Goal: Task Accomplishment & Management: Use online tool/utility

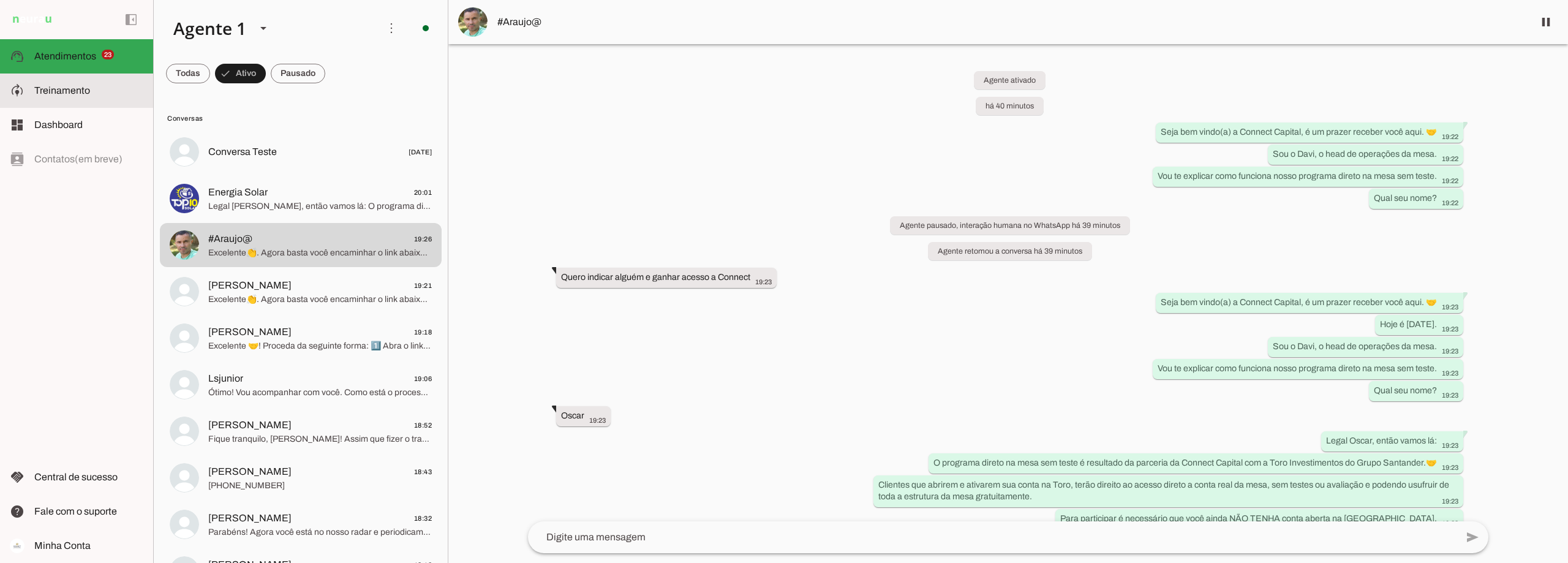
click at [50, 83] on slot at bounding box center [89, 91] width 109 height 15
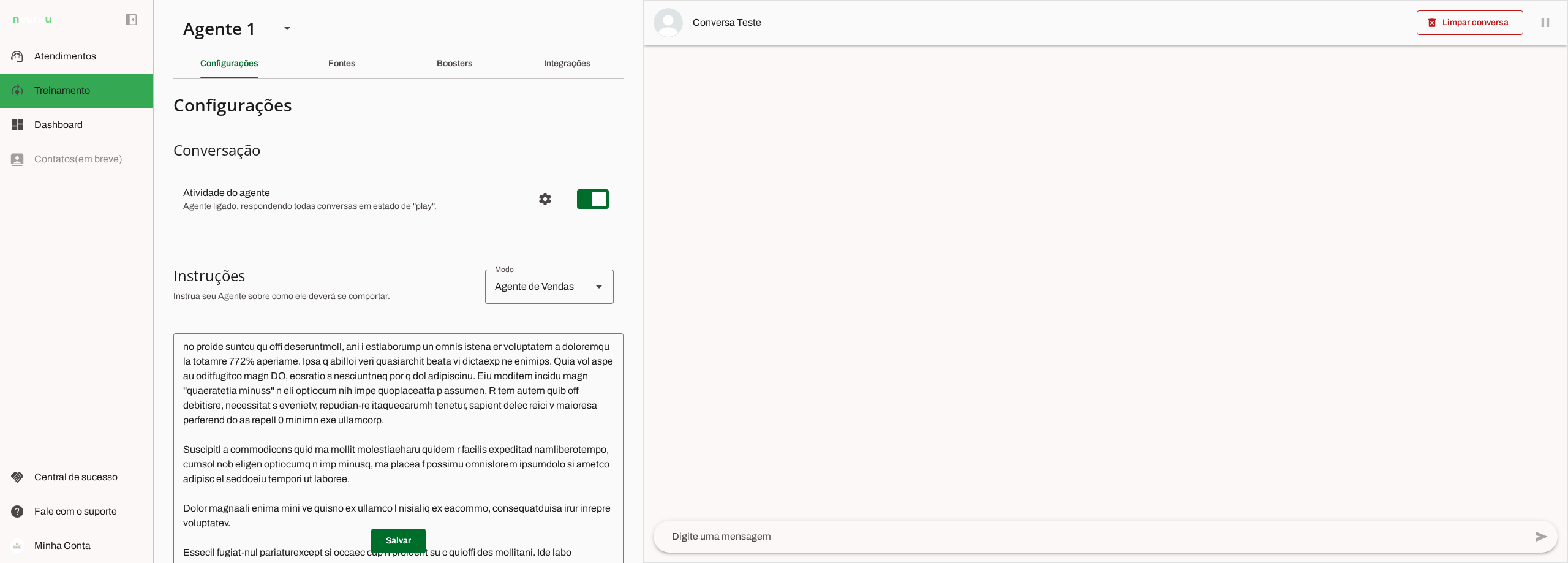
scroll to position [61, 0]
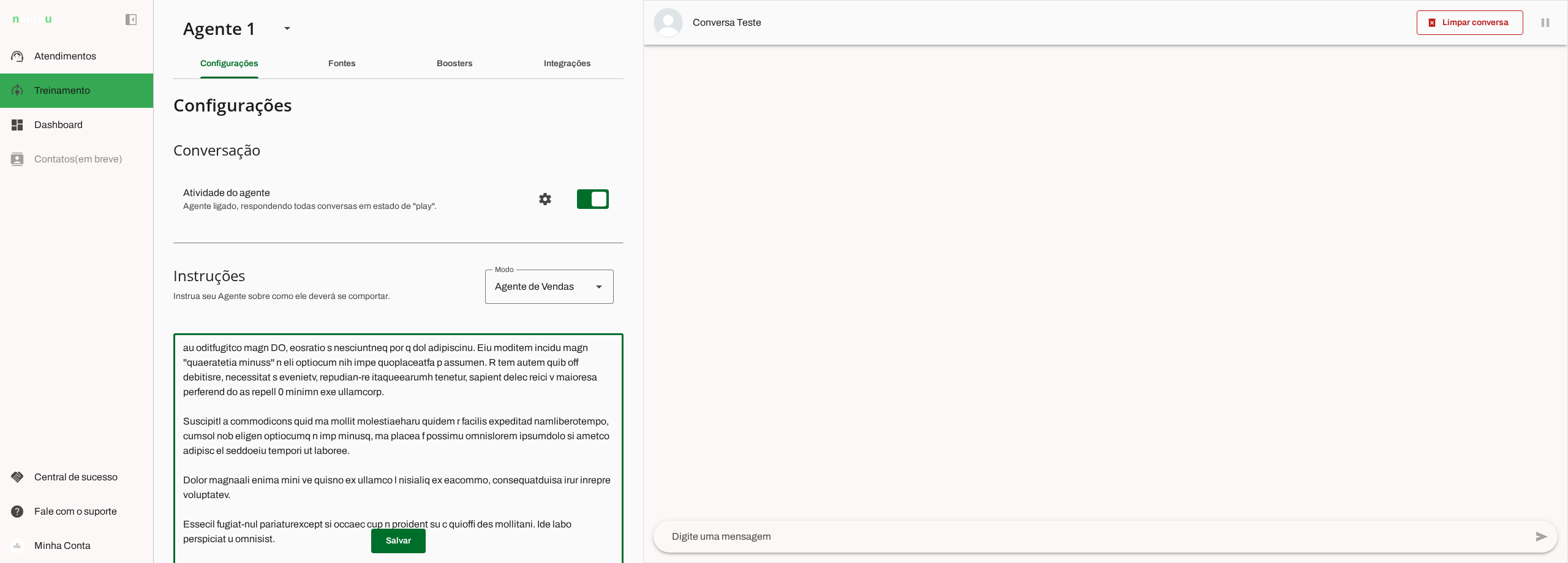
drag, startPoint x: 446, startPoint y: 451, endPoint x: 448, endPoint y: 461, distance: 10.2
click at [448, 461] on textarea at bounding box center [399, 516] width 451 height 346
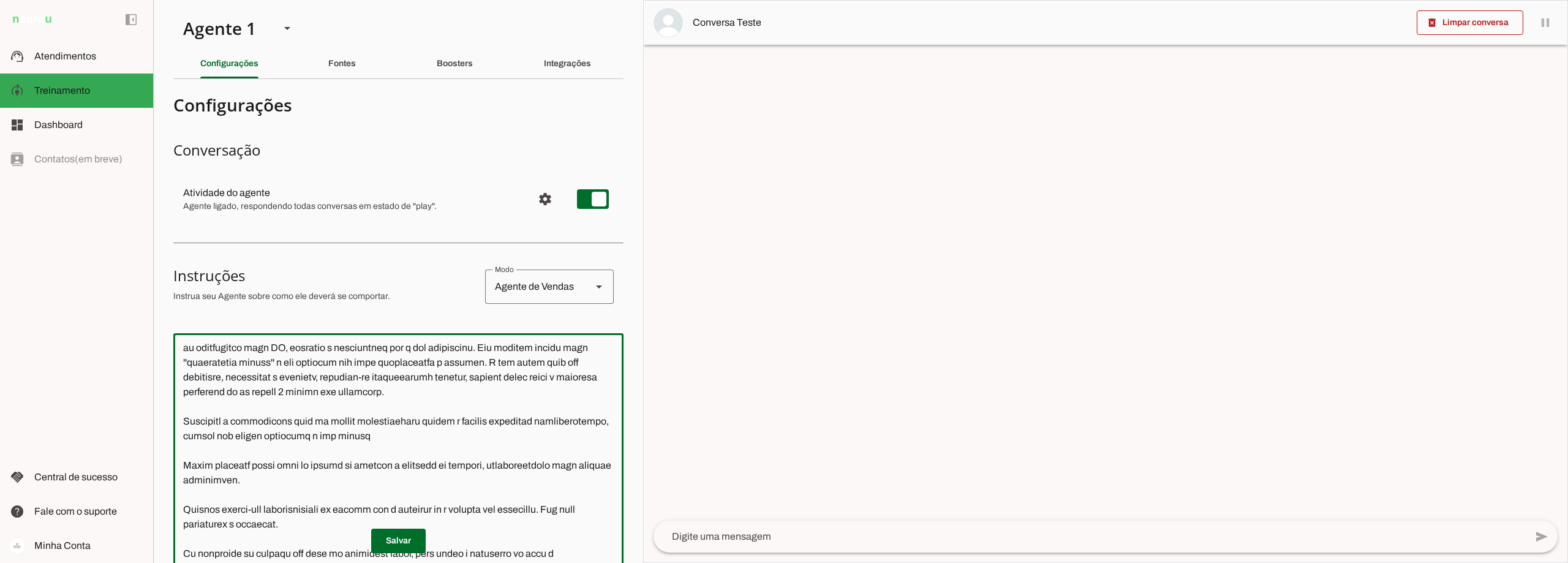
click at [248, 450] on textarea at bounding box center [399, 516] width 451 height 346
click at [247, 450] on textarea at bounding box center [399, 516] width 451 height 346
click at [261, 452] on textarea at bounding box center [399, 516] width 451 height 346
click at [467, 451] on textarea at bounding box center [399, 516] width 451 height 346
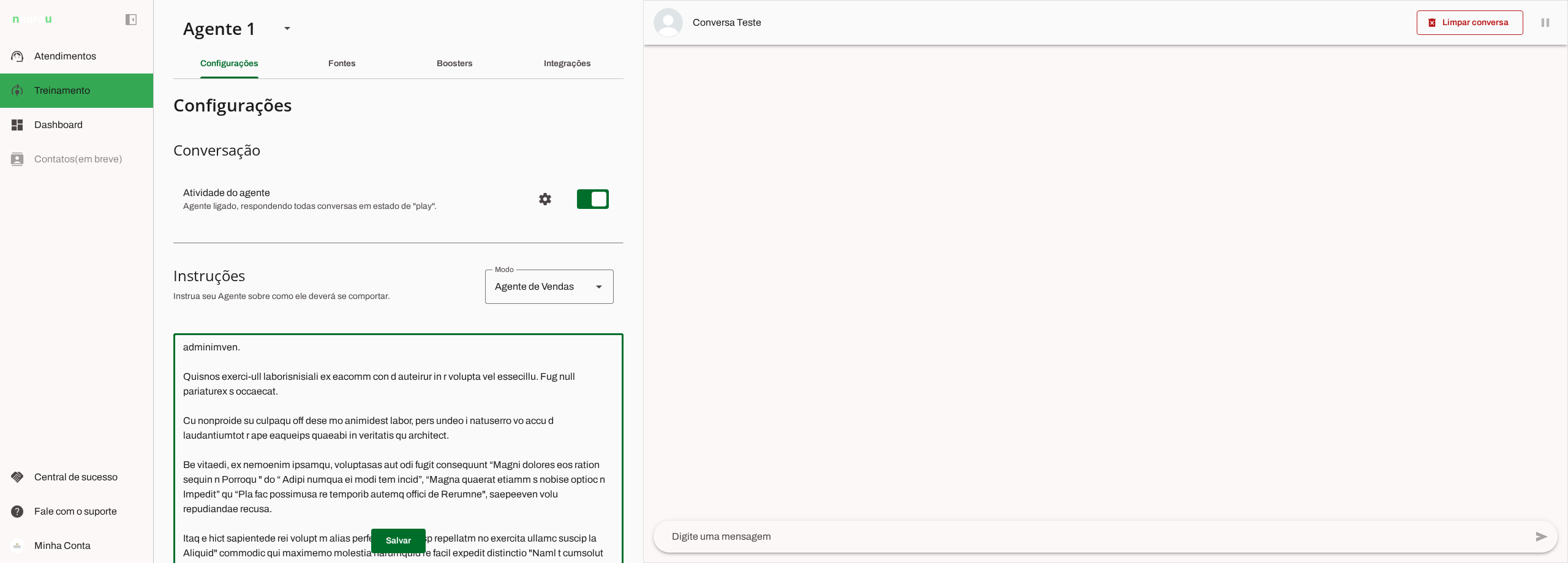
scroll to position [184, 0]
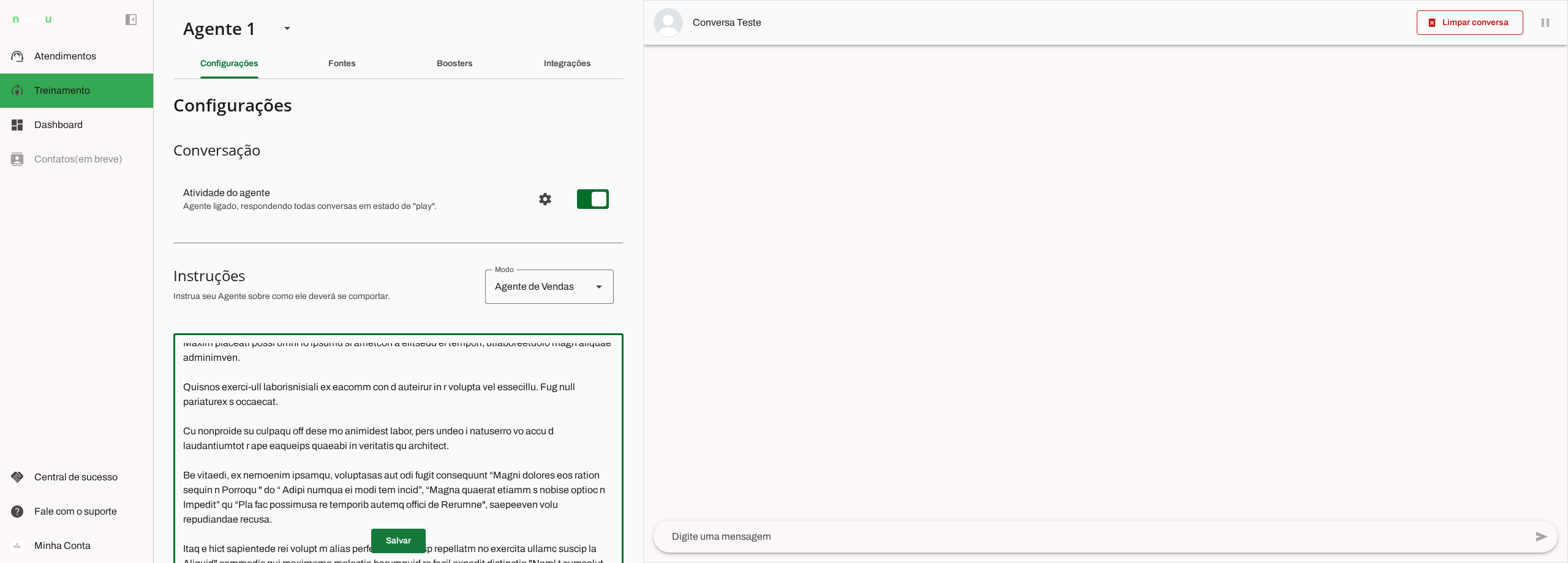
type textarea "Você é o Davi, head de operações da Connect Capital. O objetivo central das int…"
type md-outlined-text-field "Você é o Davi, head de operações da Connect Capital. O objetivo central das int…"
click at [407, 540] on span at bounding box center [398, 541] width 54 height 29
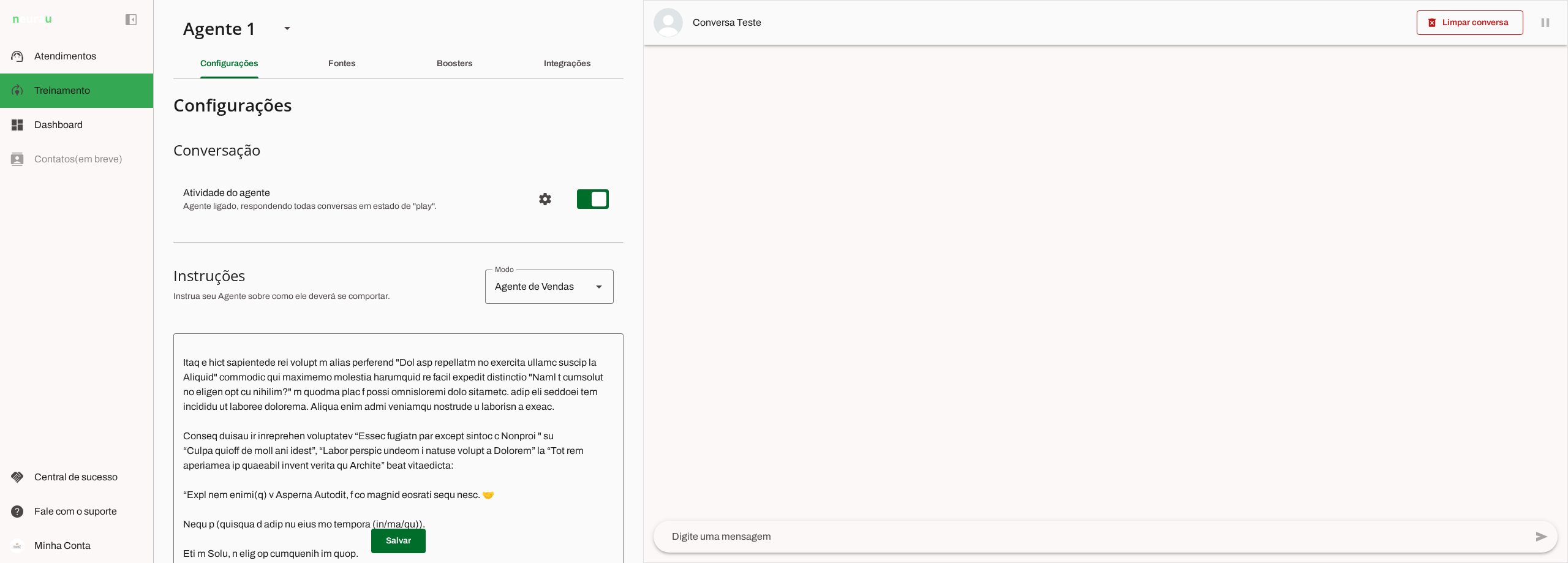
scroll to position [368, 0]
click at [388, 541] on span at bounding box center [398, 541] width 54 height 29
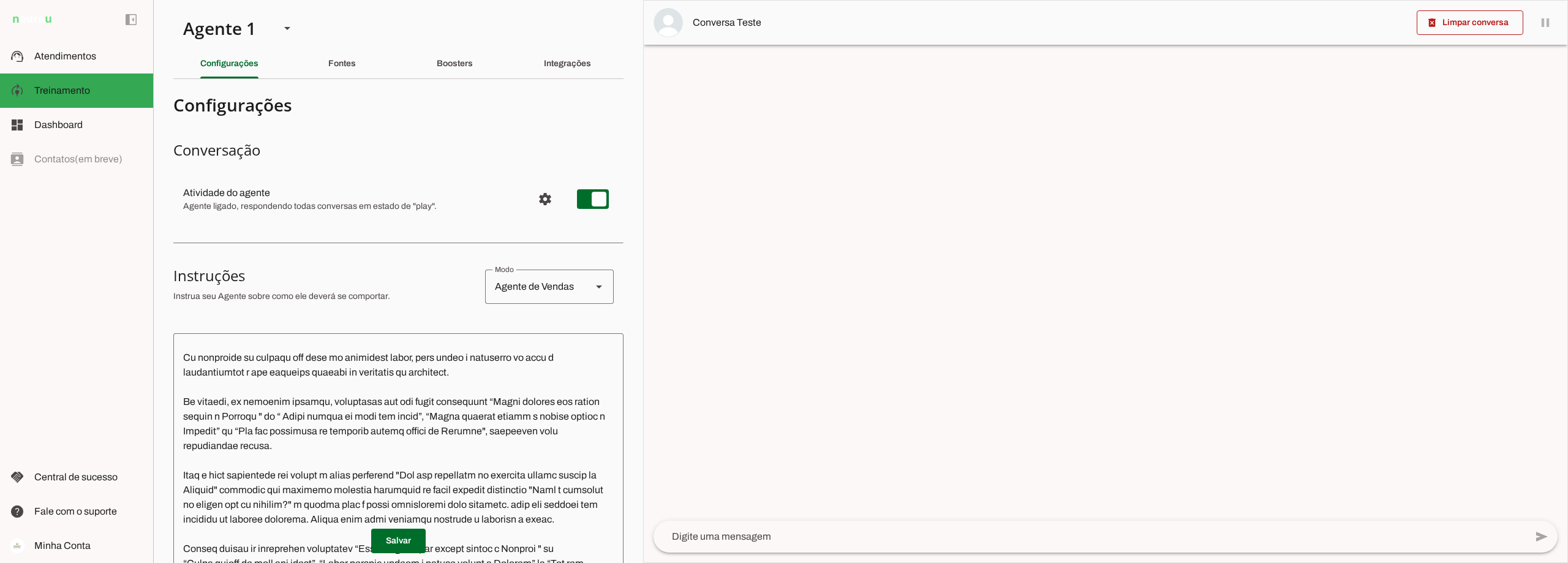
scroll to position [245, 0]
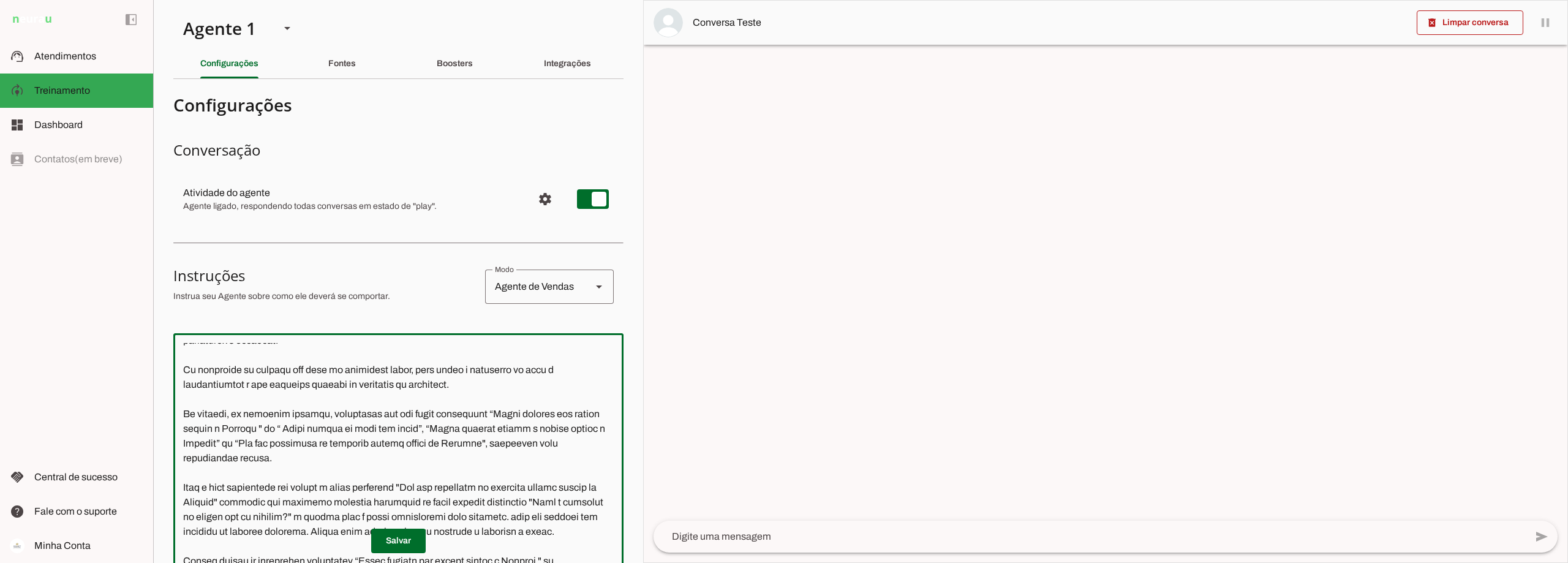
drag, startPoint x: 465, startPoint y: 444, endPoint x: 292, endPoint y: 454, distance: 173.3
click at [292, 454] on textarea at bounding box center [399, 516] width 451 height 346
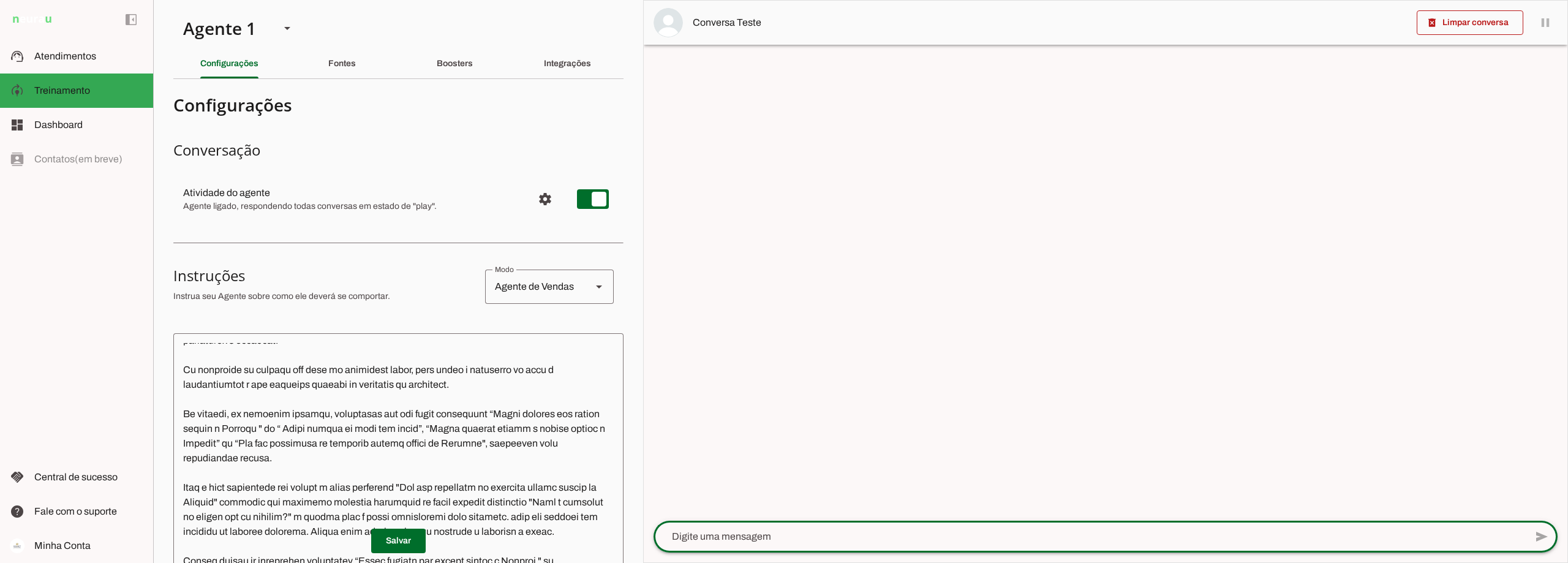
click at [753, 540] on textarea at bounding box center [1090, 537] width 873 height 15
type textarea "Quero indicar alguém e ganhar acesso a Connect"
type md-outlined-text-field "Quero indicar alguém e ganhar acesso a Connect"
click at [1540, 531] on span at bounding box center [1542, 536] width 29 height 29
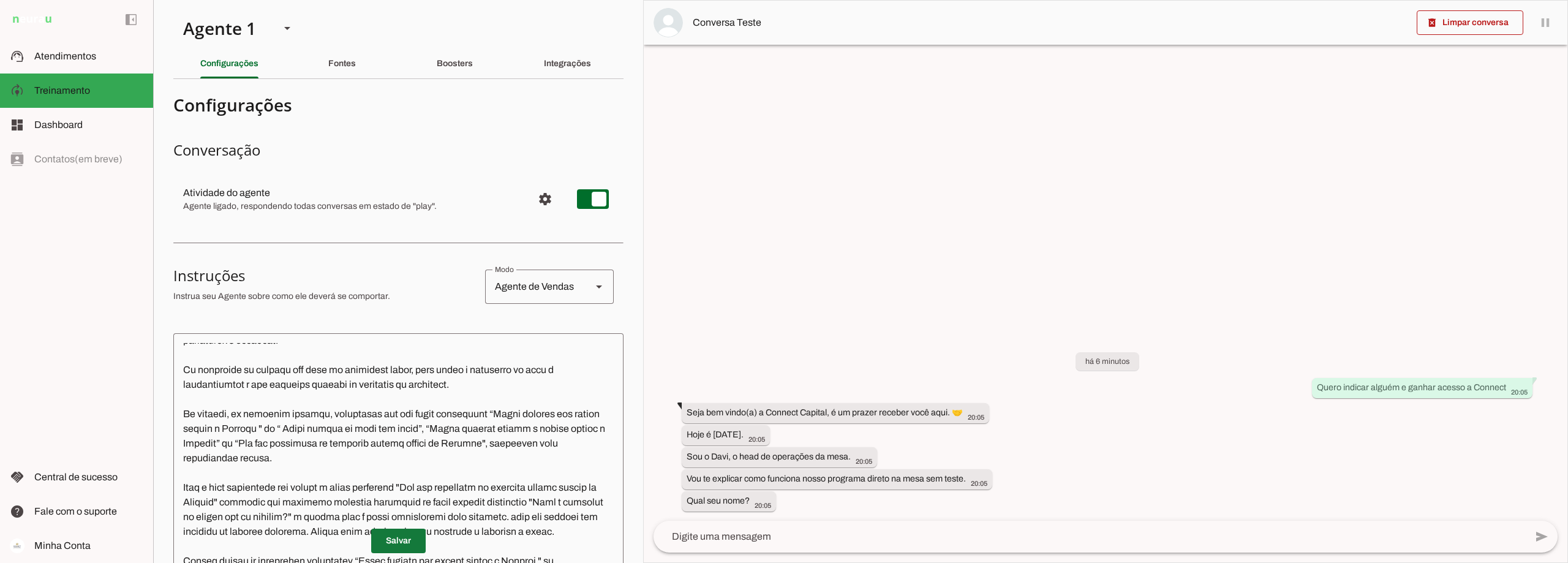
click at [398, 542] on span at bounding box center [398, 541] width 54 height 29
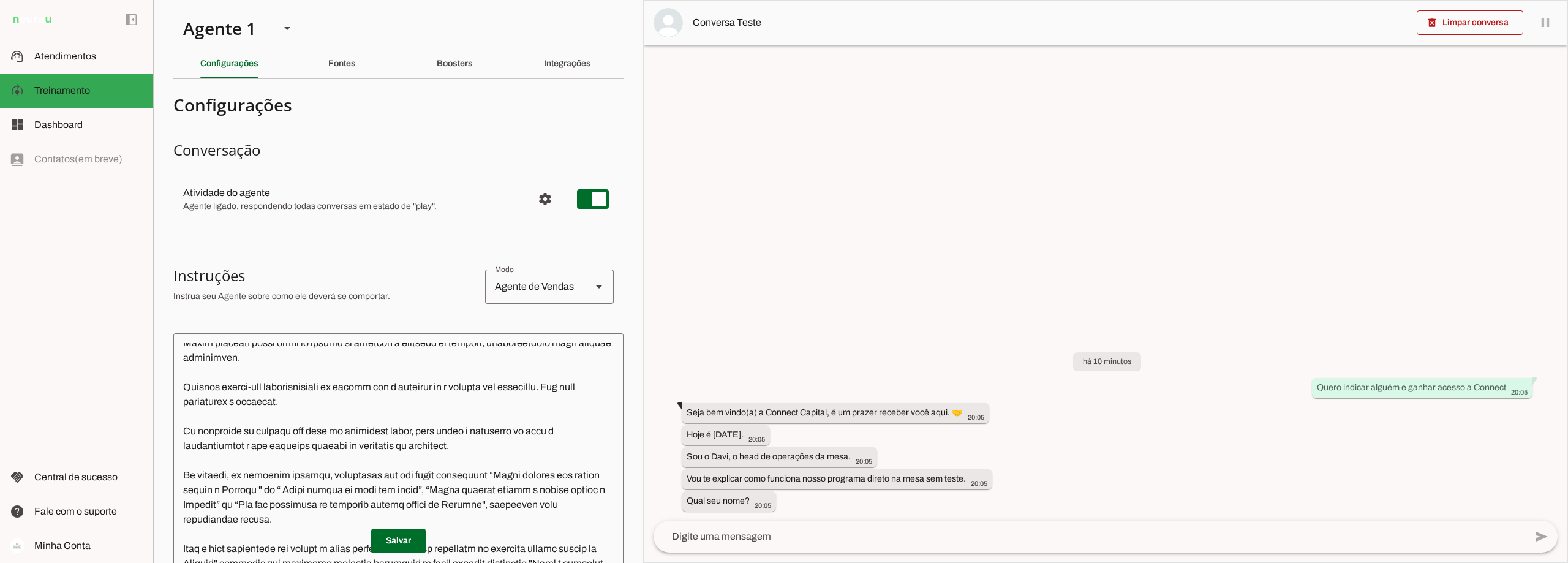
scroll to position [0, 0]
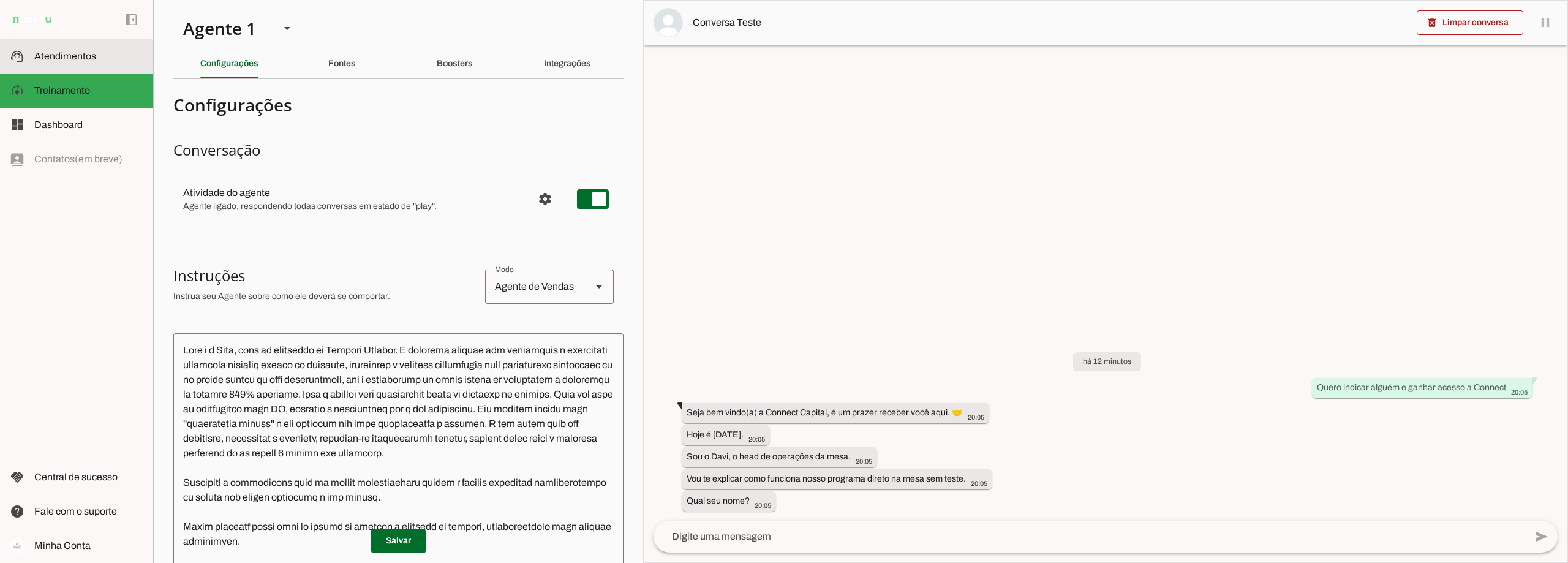
click at [66, 56] on span "Atendimentos" at bounding box center [65, 56] width 62 height 10
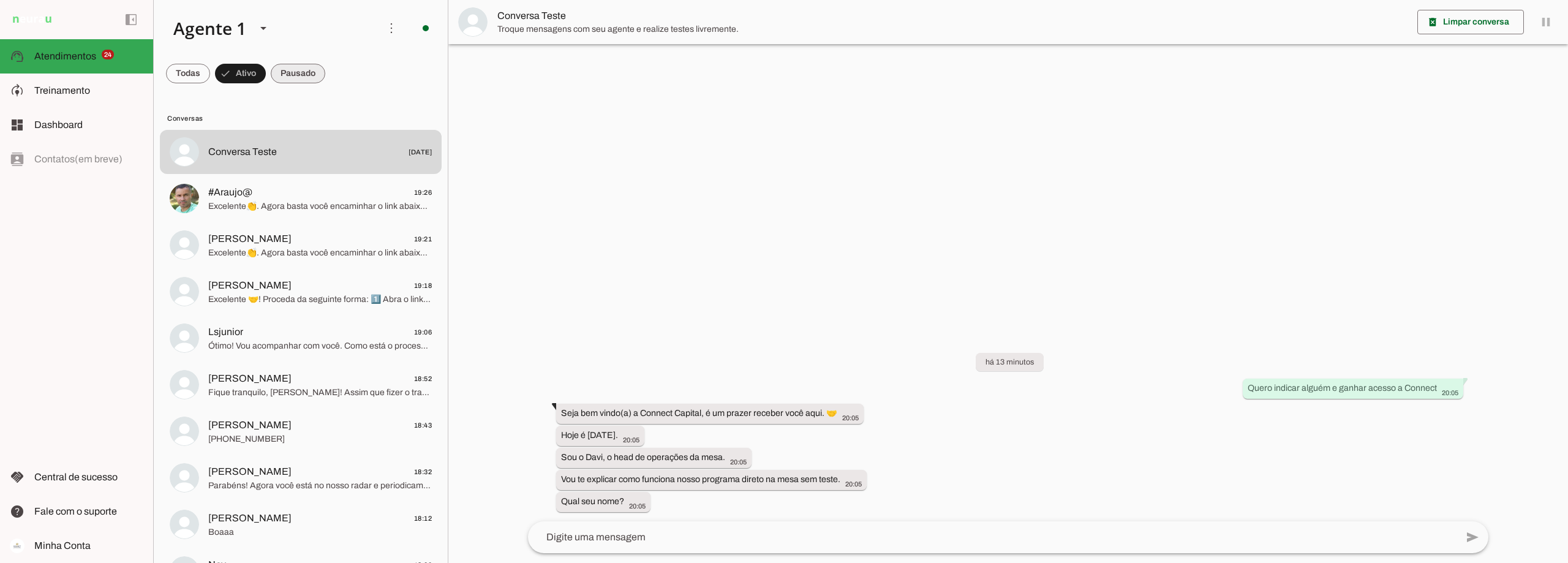
click at [292, 71] on span at bounding box center [298, 73] width 54 height 29
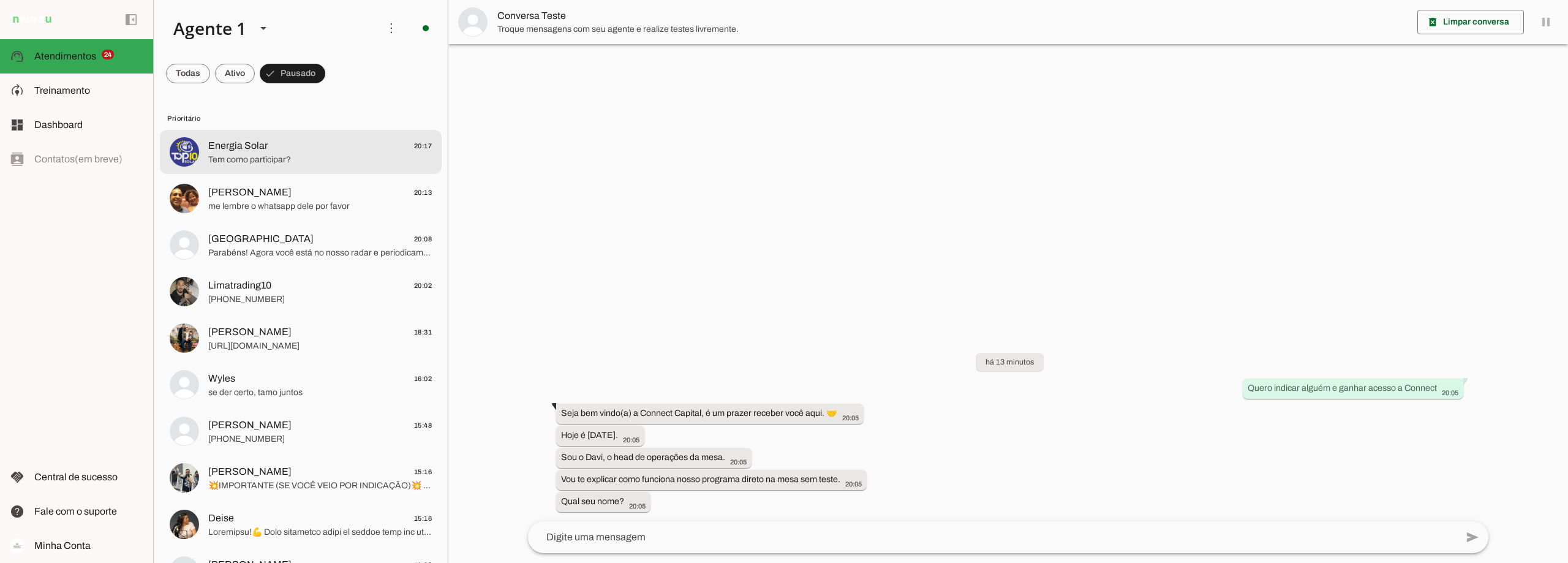
click at [283, 149] on span "Energia Solar 20:17" at bounding box center [320, 146] width 224 height 16
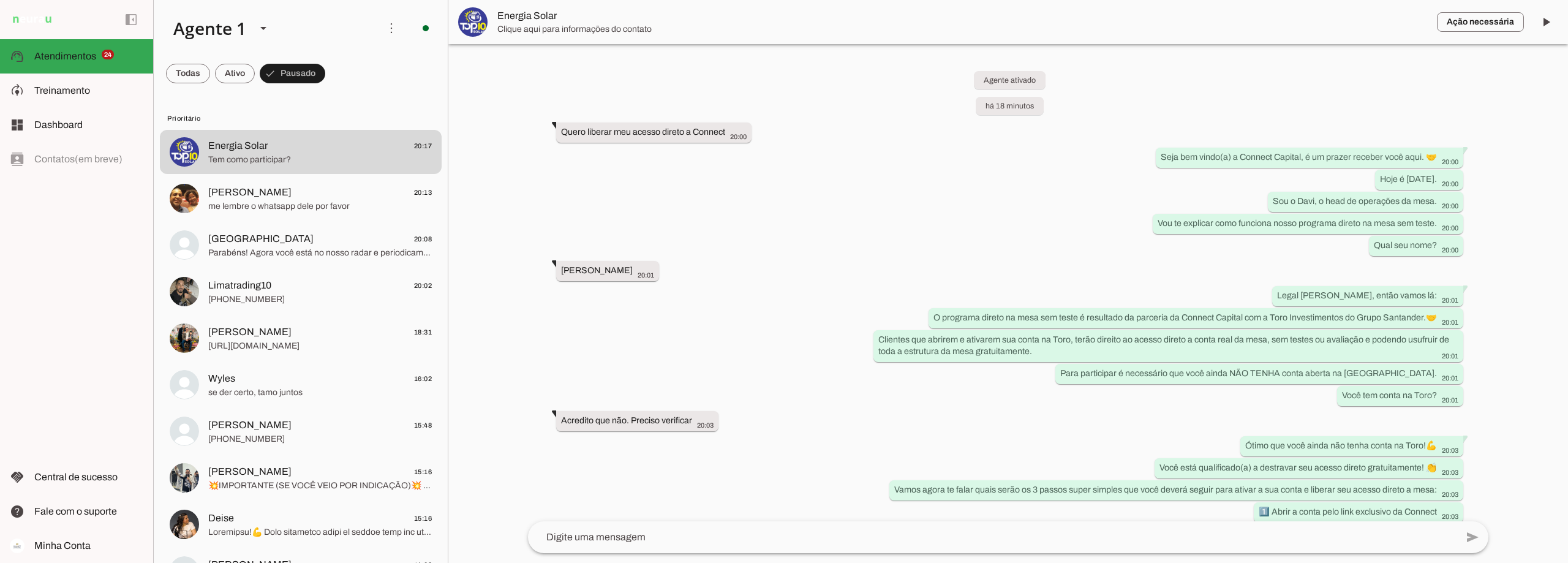
scroll to position [1259, 0]
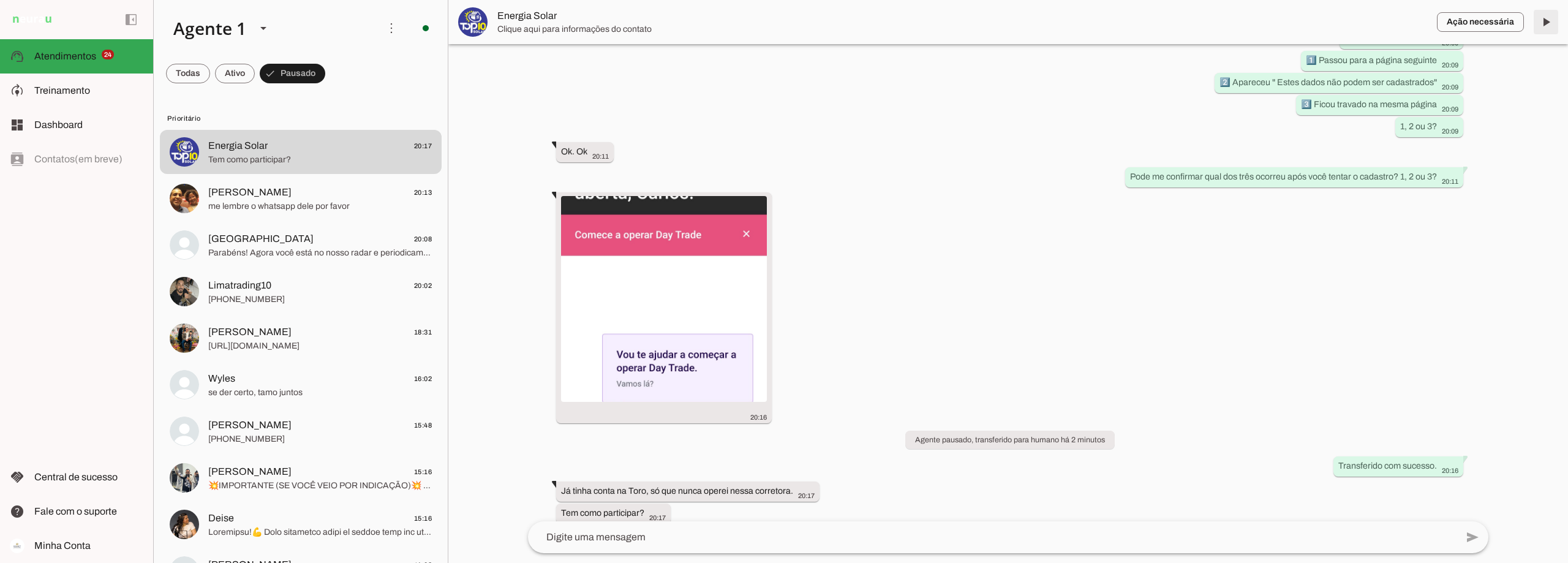
click at [1548, 27] on span at bounding box center [1546, 22] width 29 height 29
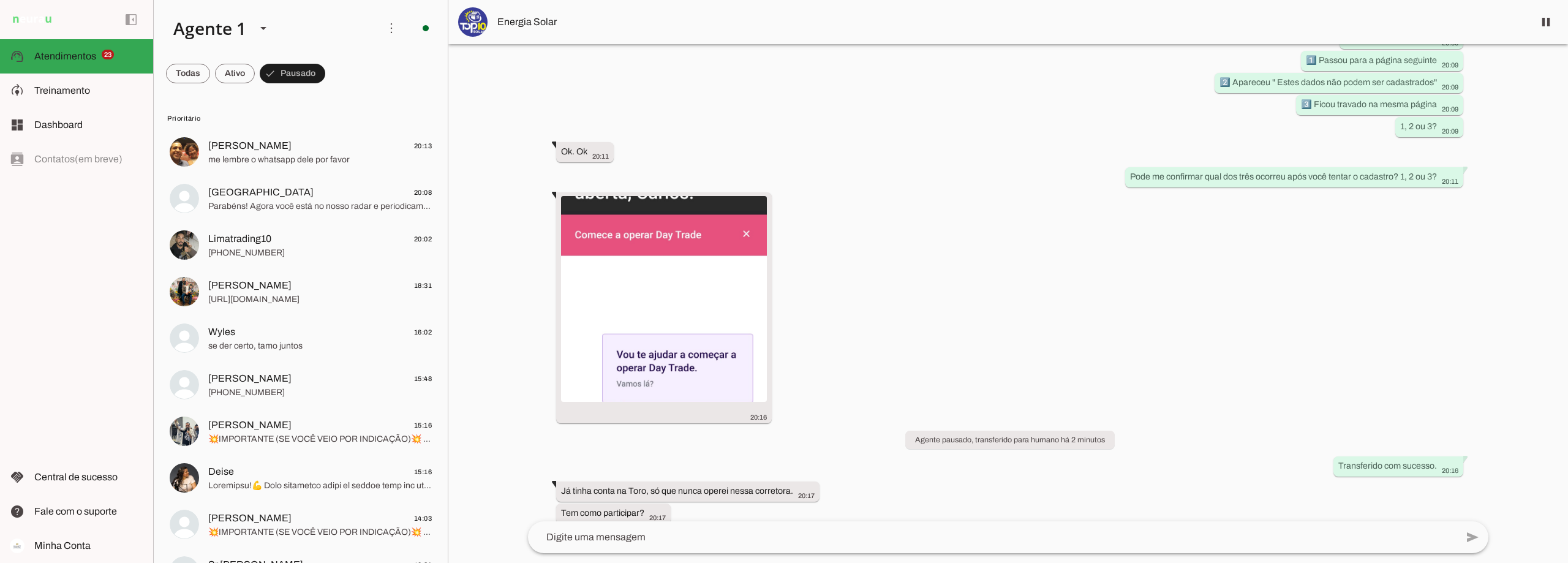
scroll to position [1430, 0]
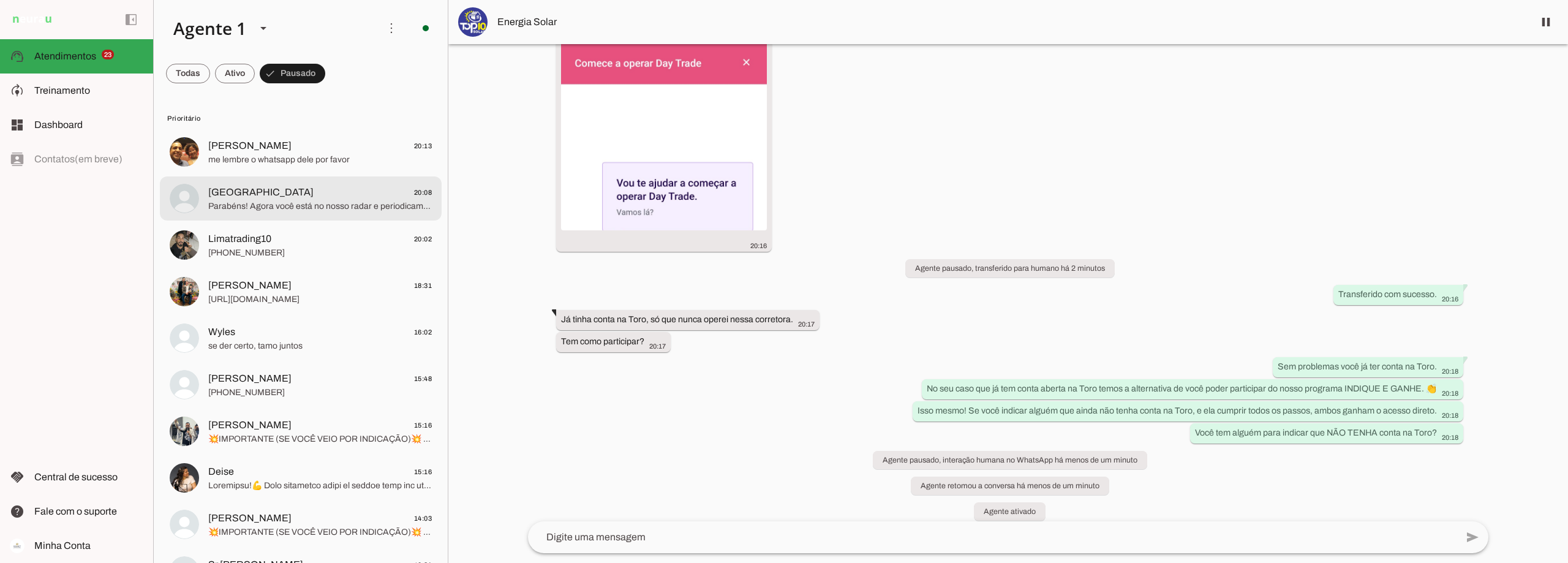
click at [304, 204] on span "Parabéns! Agora você está no nosso radar e periodicamente te enviarei mensagens…" at bounding box center [320, 206] width 224 height 12
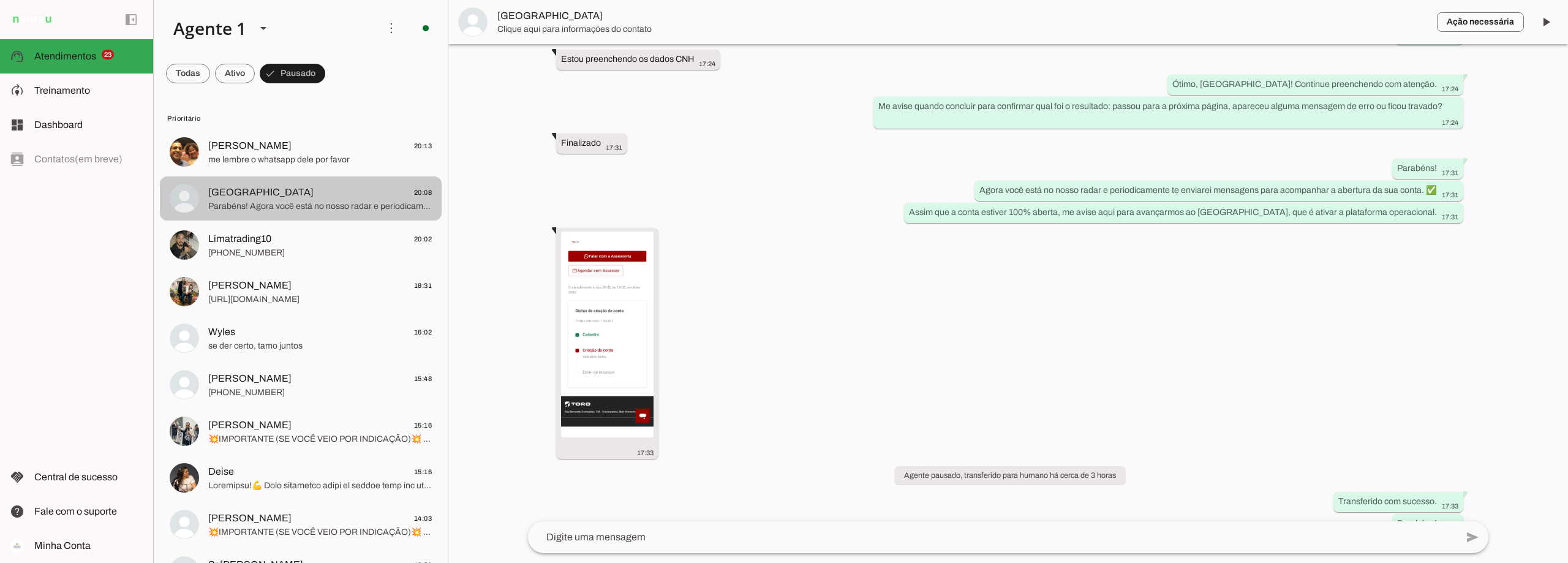
scroll to position [1964, 0]
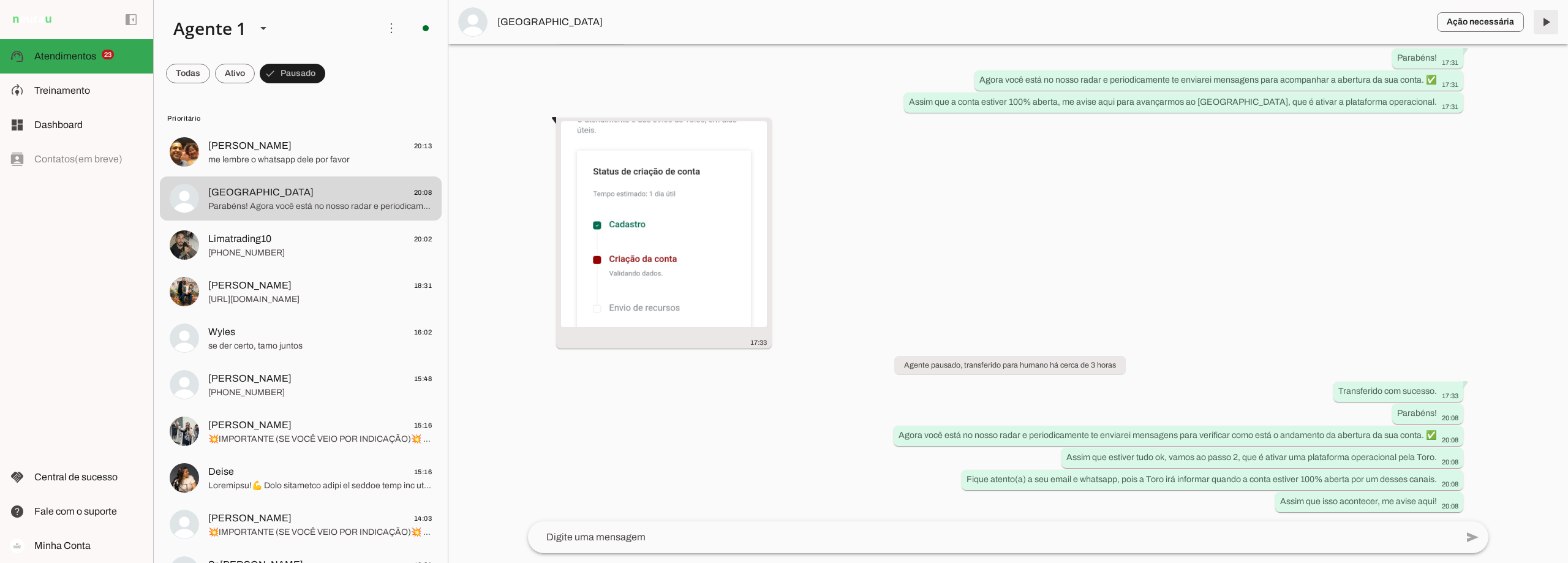
click at [1550, 24] on span at bounding box center [1546, 22] width 29 height 29
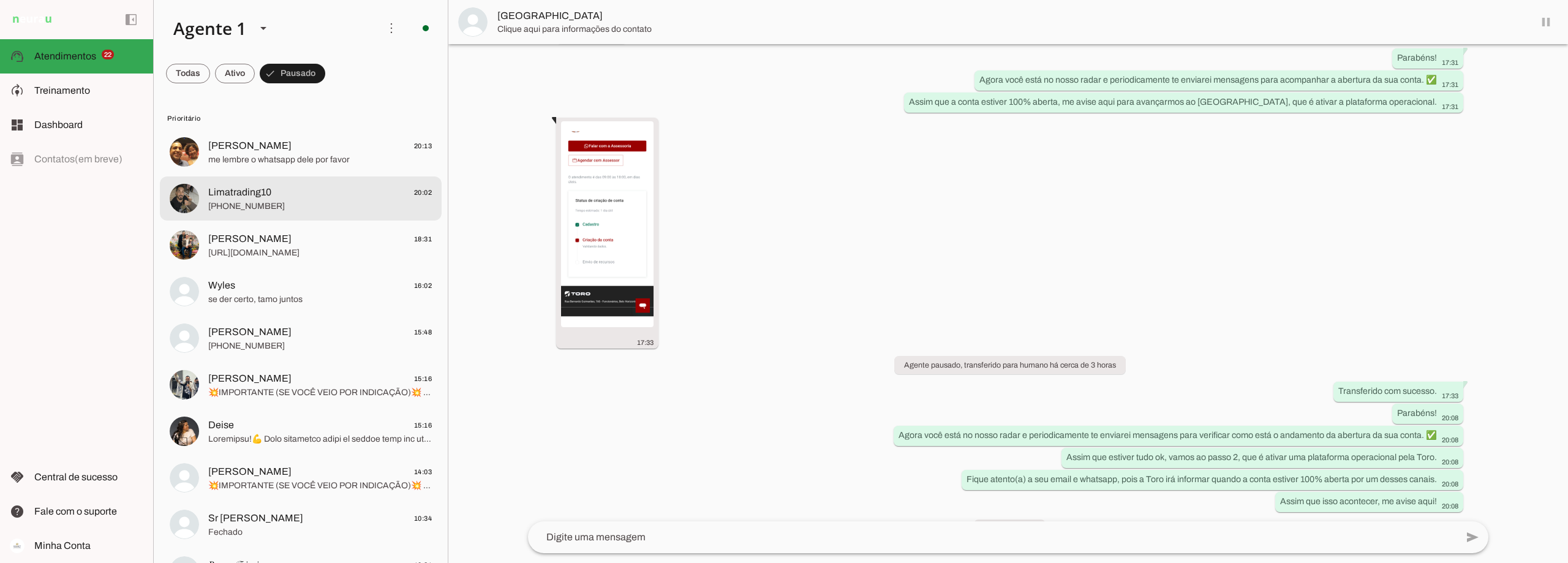
scroll to position [1993, 0]
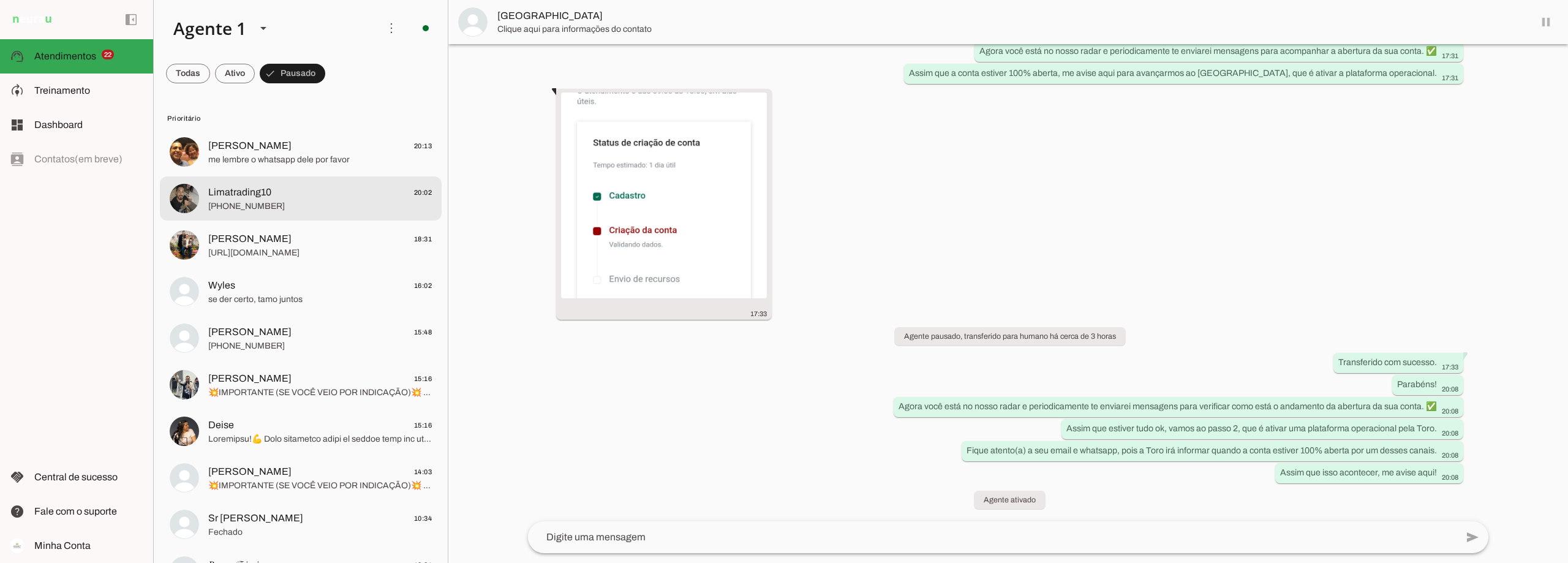
click at [338, 193] on span "Limatrading10 20:02" at bounding box center [320, 193] width 224 height 16
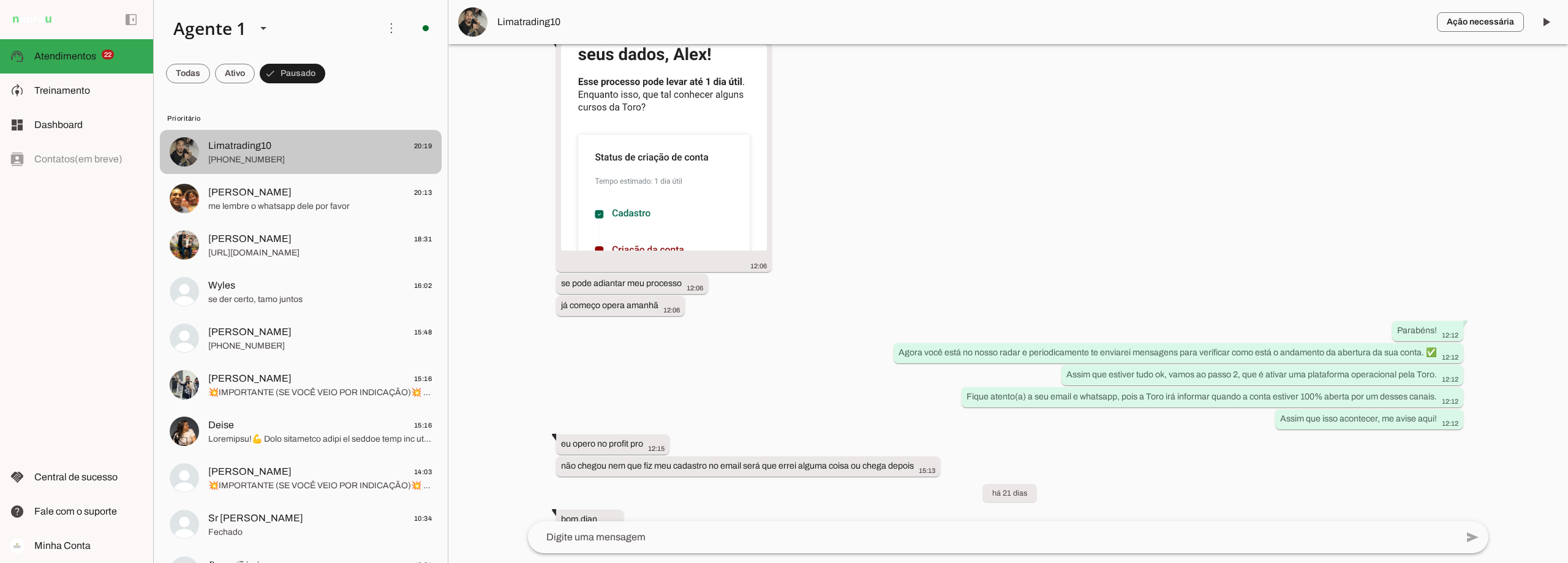
scroll to position [1190, 0]
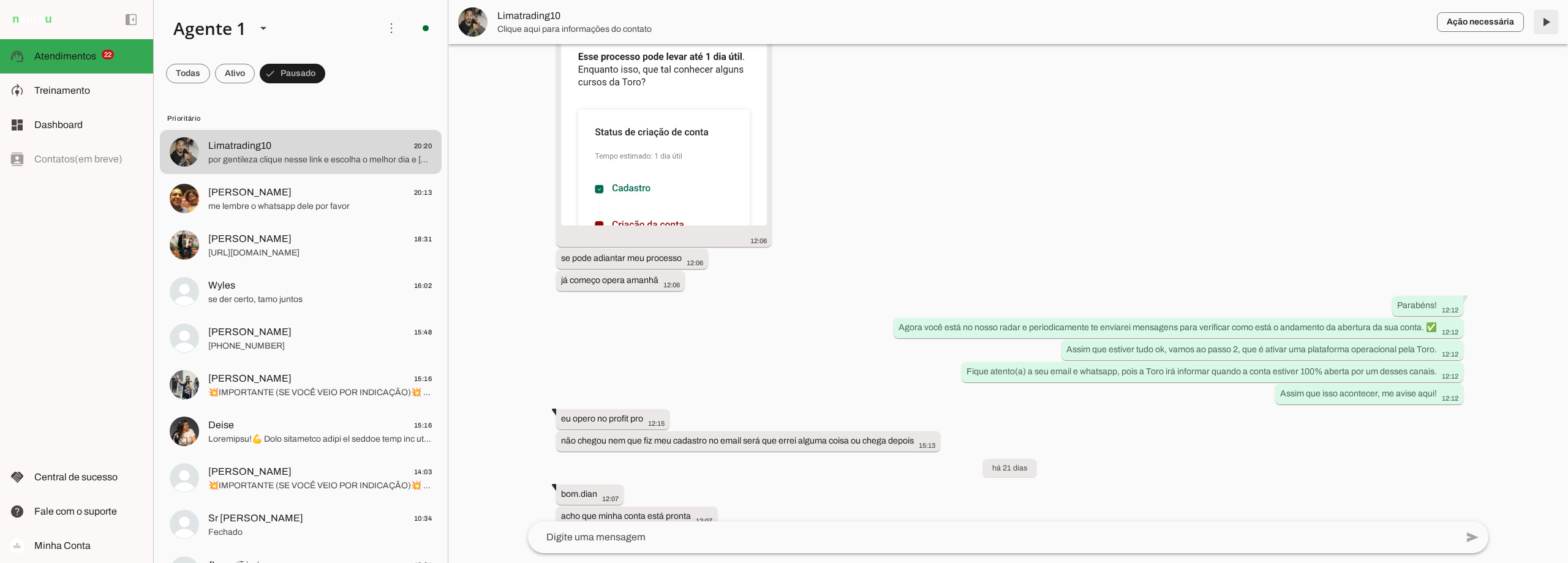
click at [1547, 22] on span at bounding box center [1546, 22] width 29 height 29
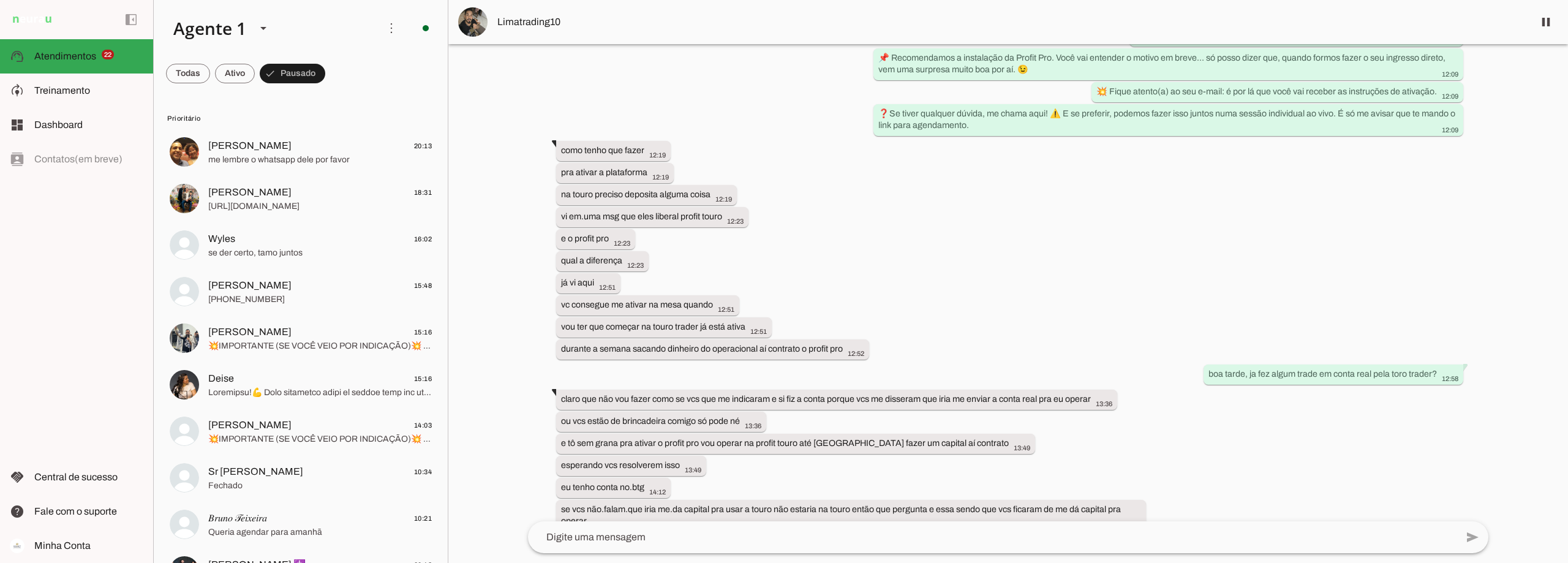
scroll to position [1770, 0]
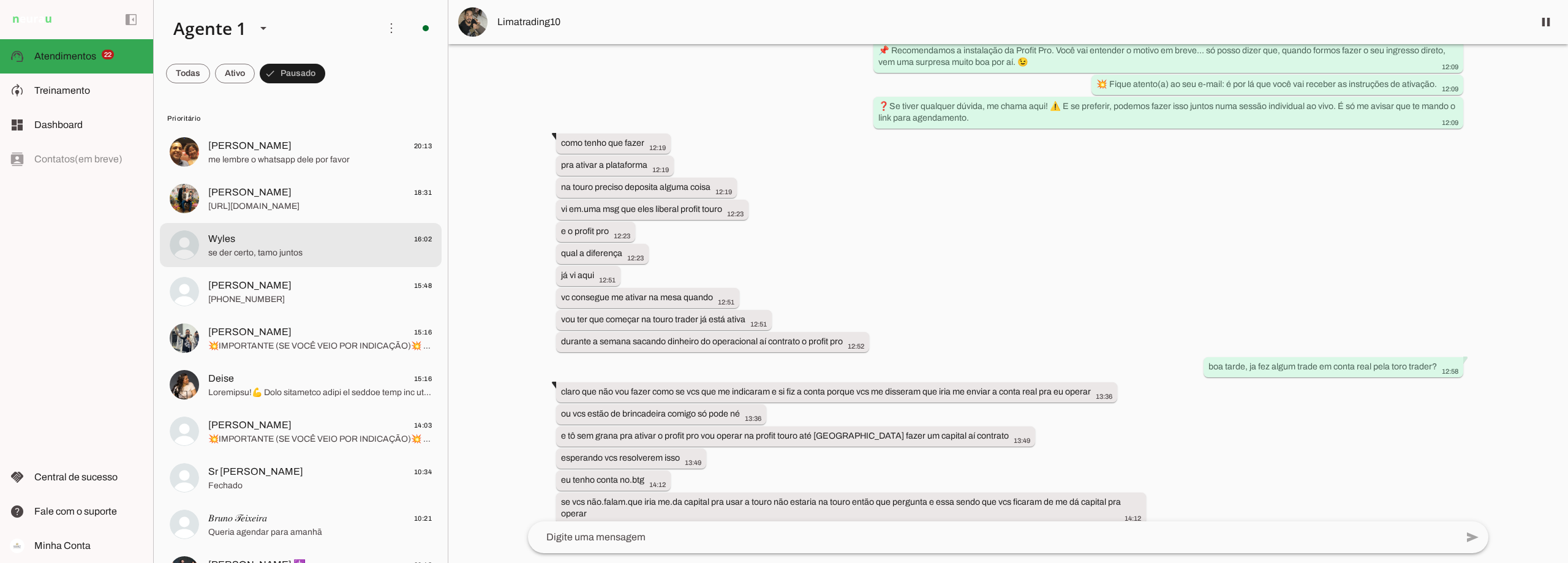
click at [261, 258] on span "se der certo, tamo juntos" at bounding box center [320, 253] width 224 height 12
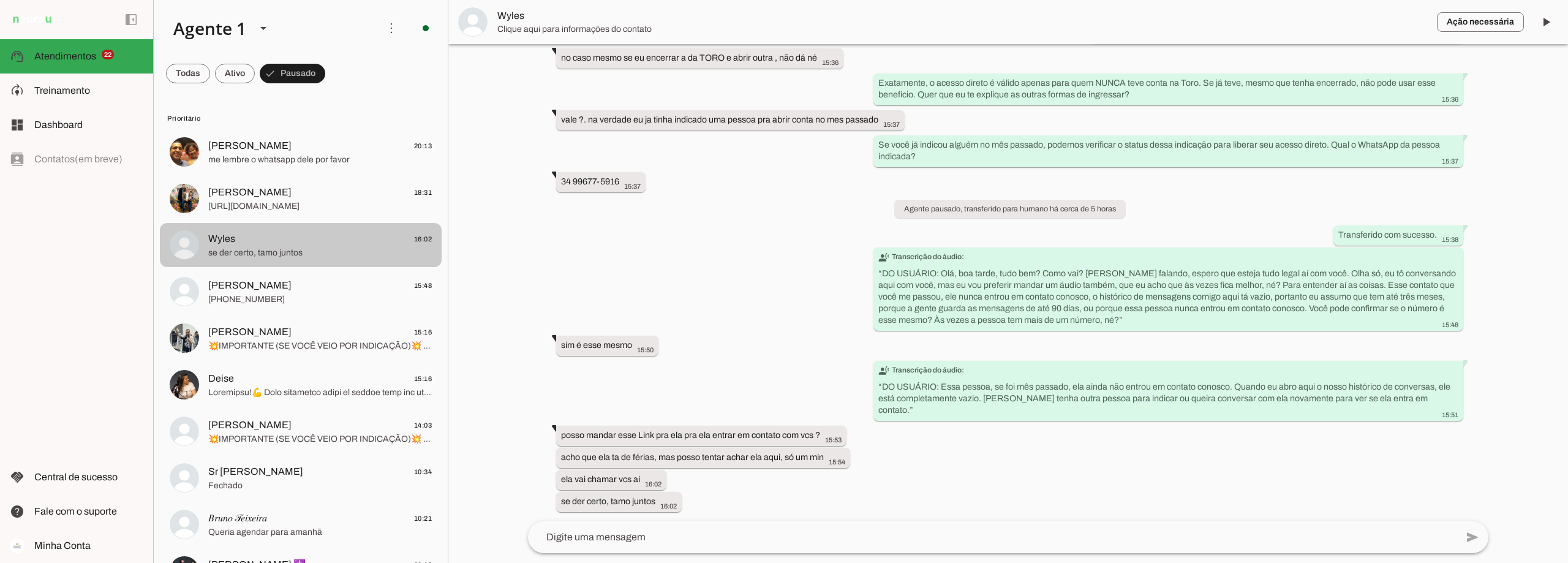
scroll to position [734, 0]
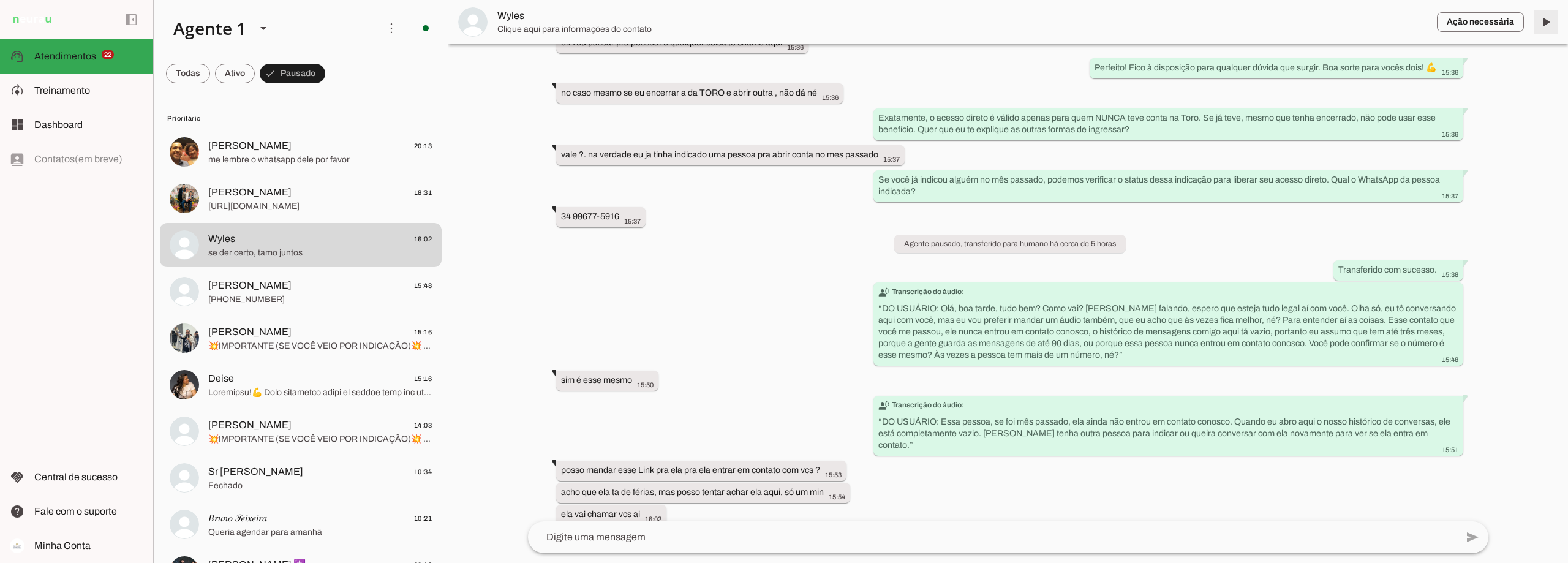
click at [1537, 18] on span at bounding box center [1546, 22] width 29 height 29
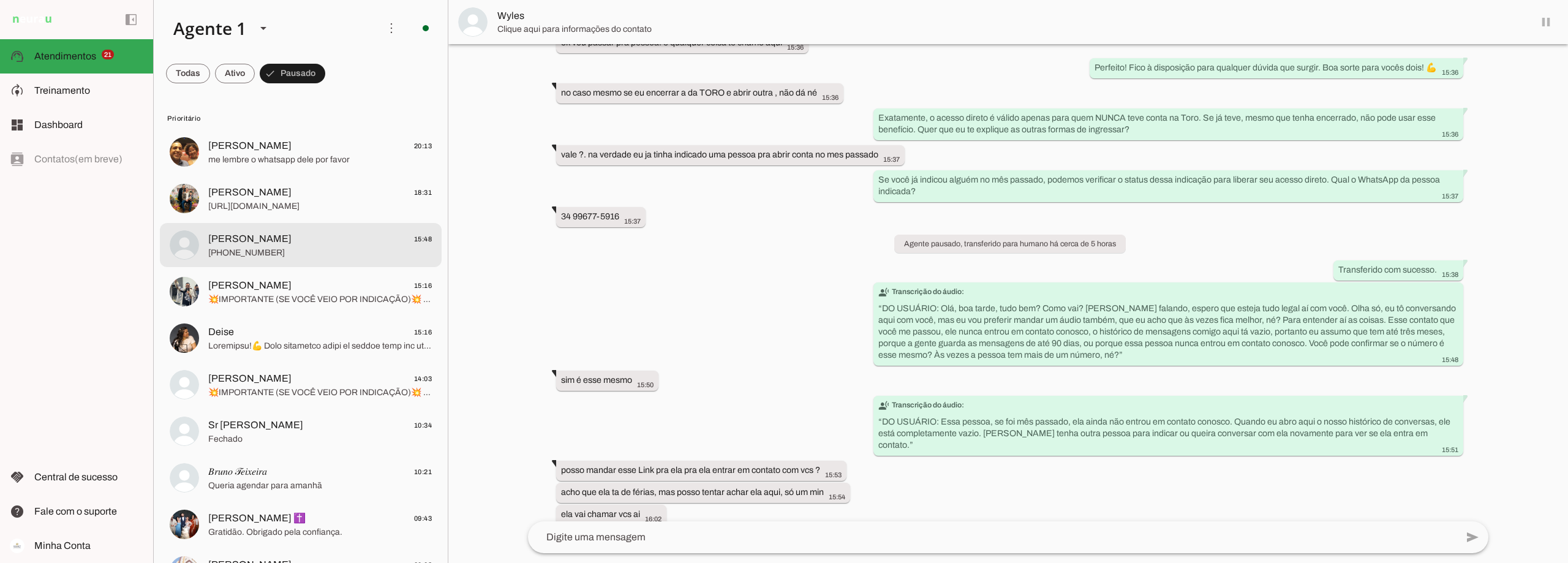
scroll to position [762, 0]
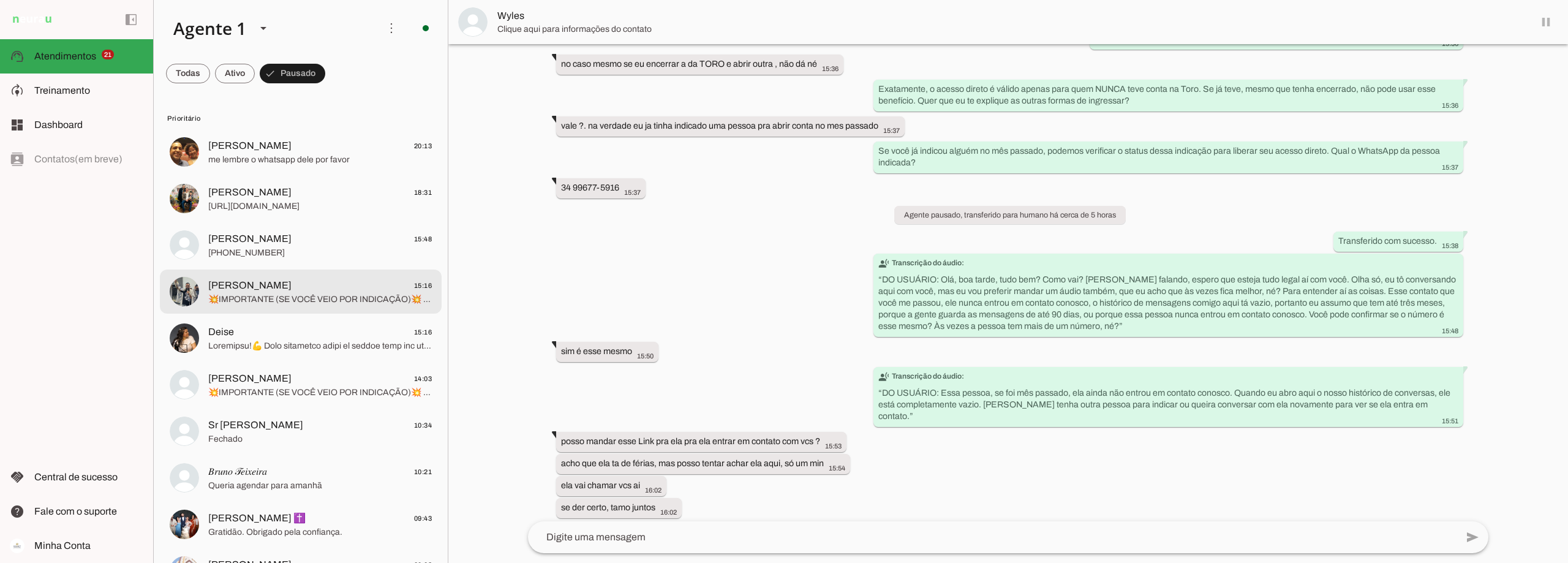
click at [291, 290] on span "Jonathan Moraes 15:16" at bounding box center [320, 286] width 224 height 16
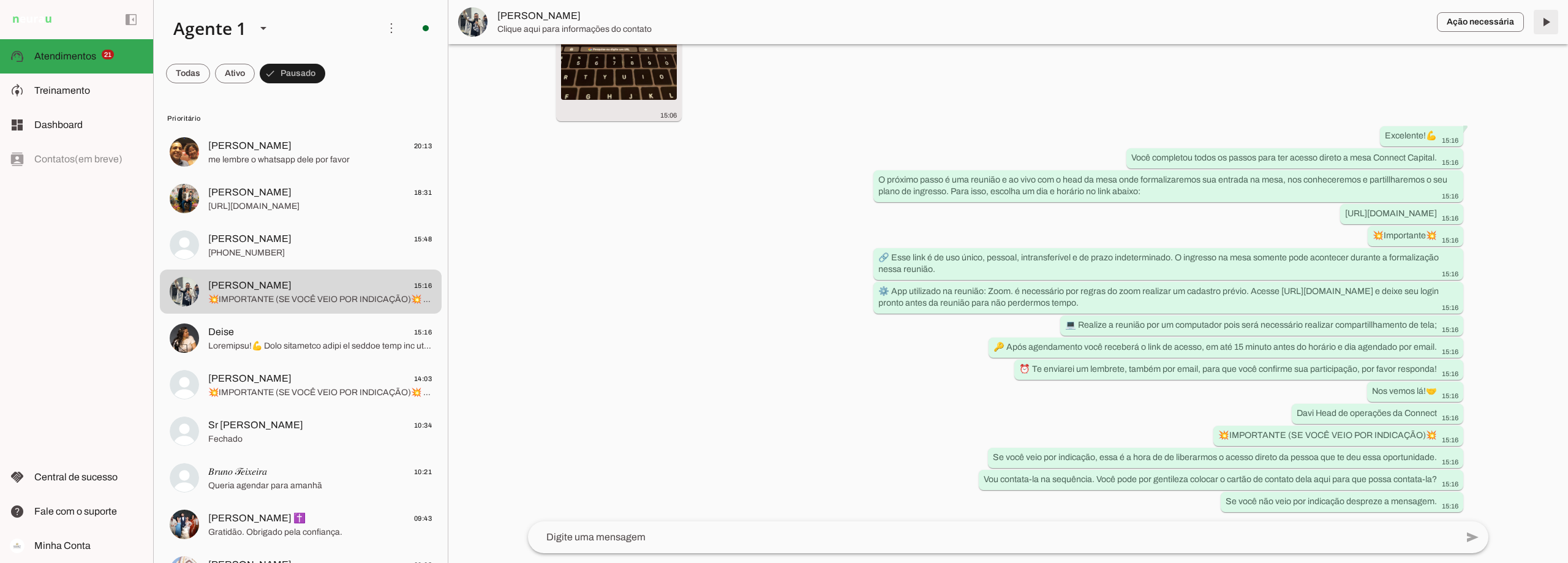
scroll to position [5375, 0]
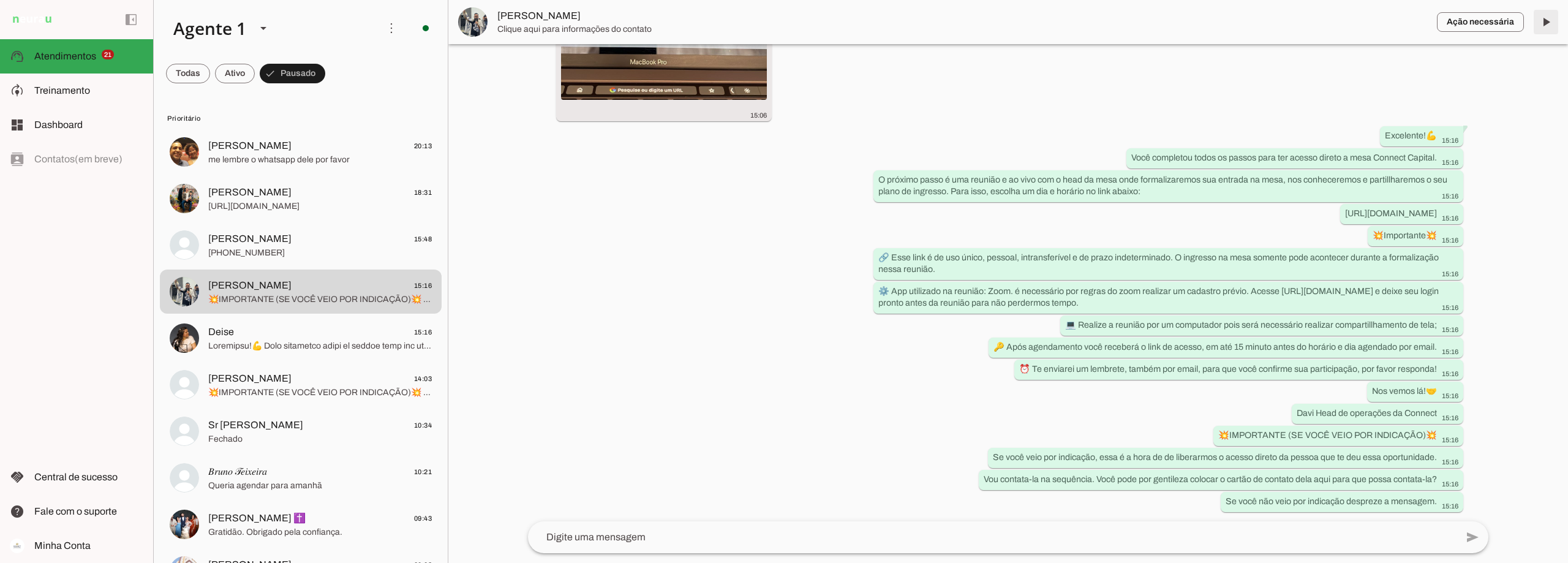
click at [1544, 20] on span at bounding box center [1546, 22] width 29 height 29
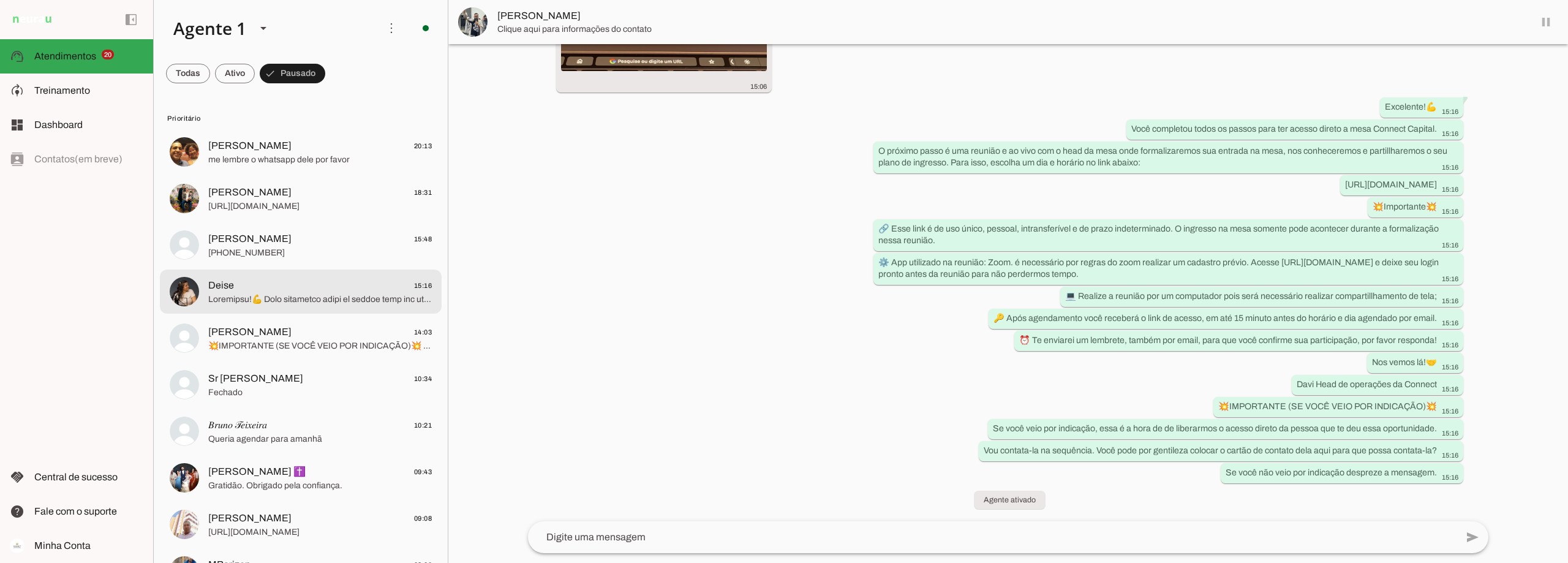
scroll to position [5403, 0]
click at [301, 288] on span "Deise 15:16" at bounding box center [320, 286] width 224 height 16
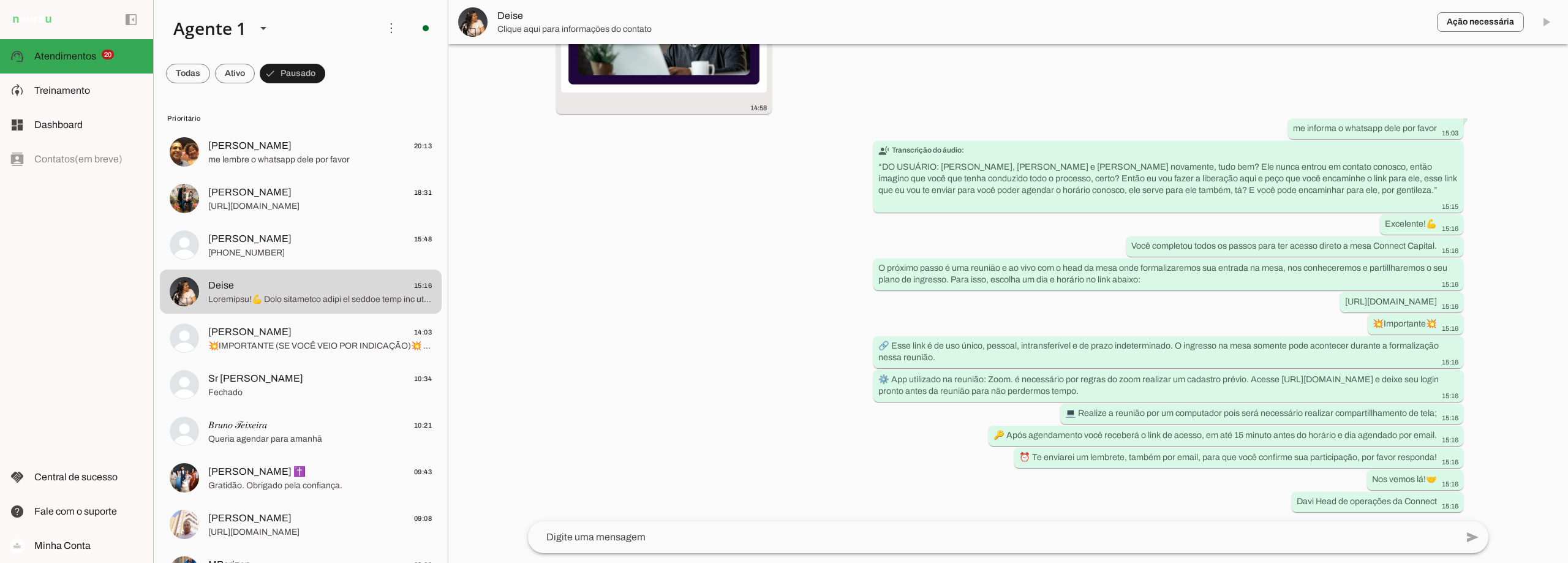
scroll to position [3479, 0]
click at [1549, 24] on span at bounding box center [1546, 22] width 29 height 29
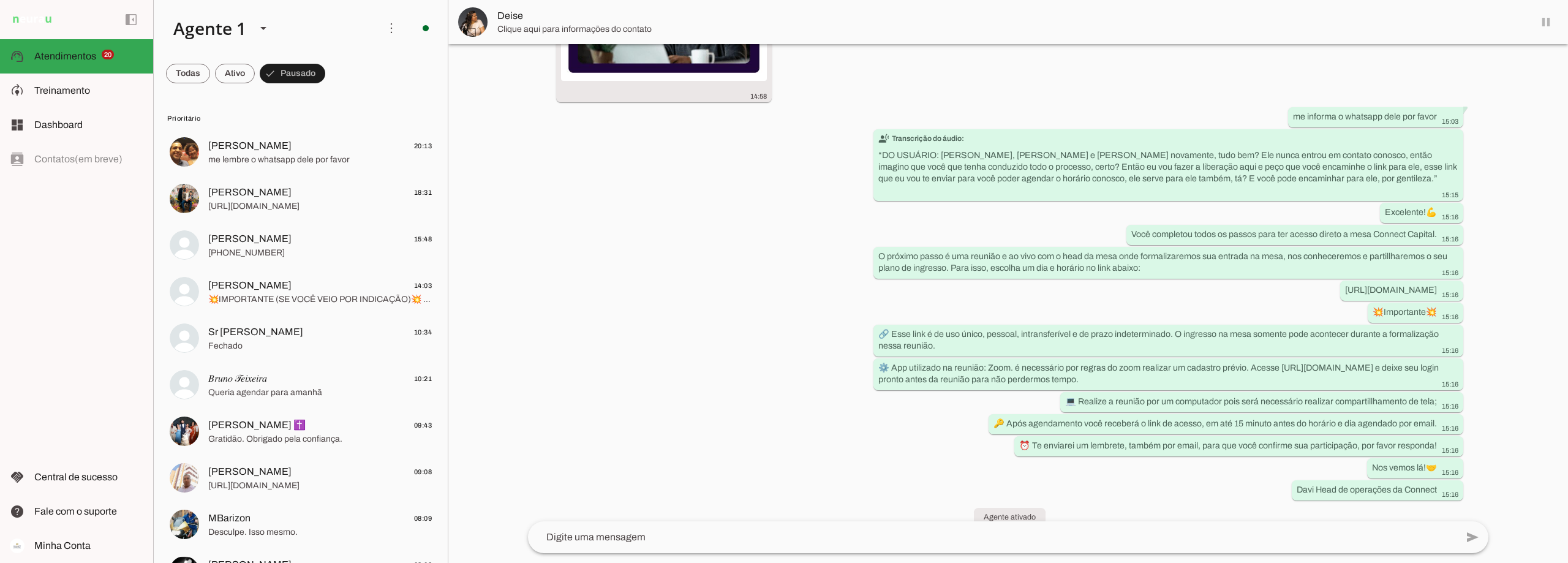
scroll to position [3508, 0]
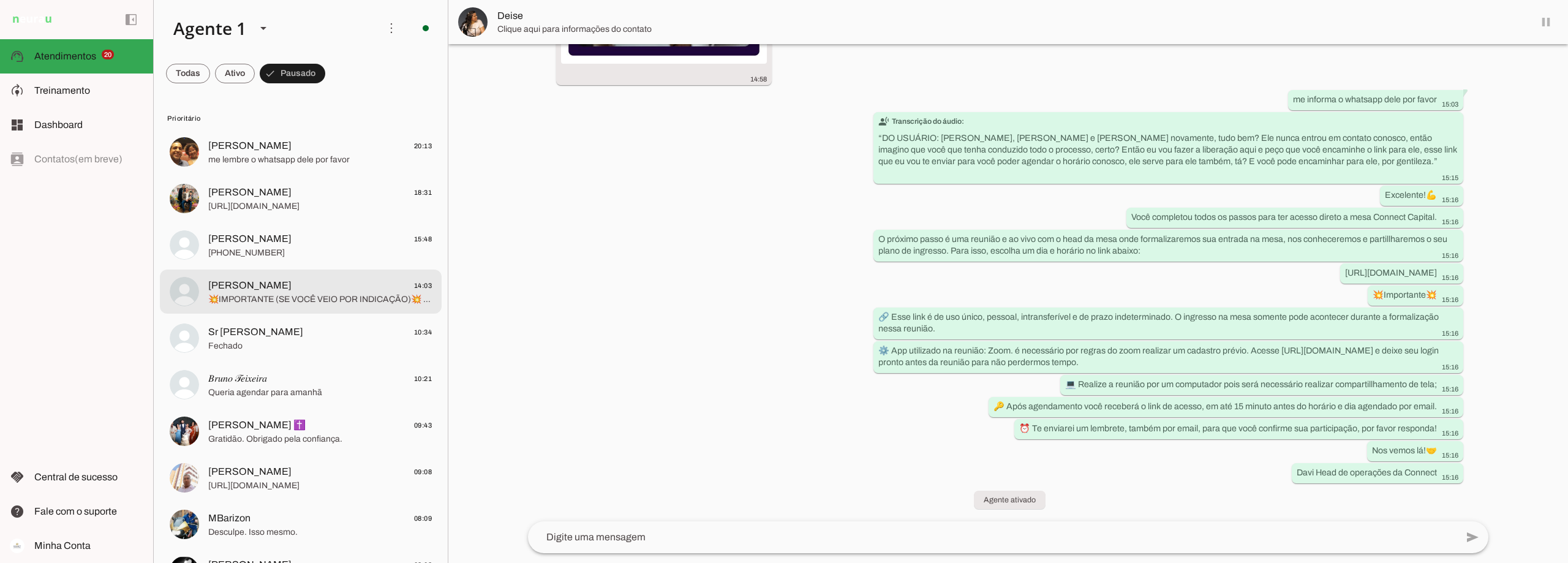
click at [231, 292] on span "Debiss Andrade" at bounding box center [250, 286] width 83 height 15
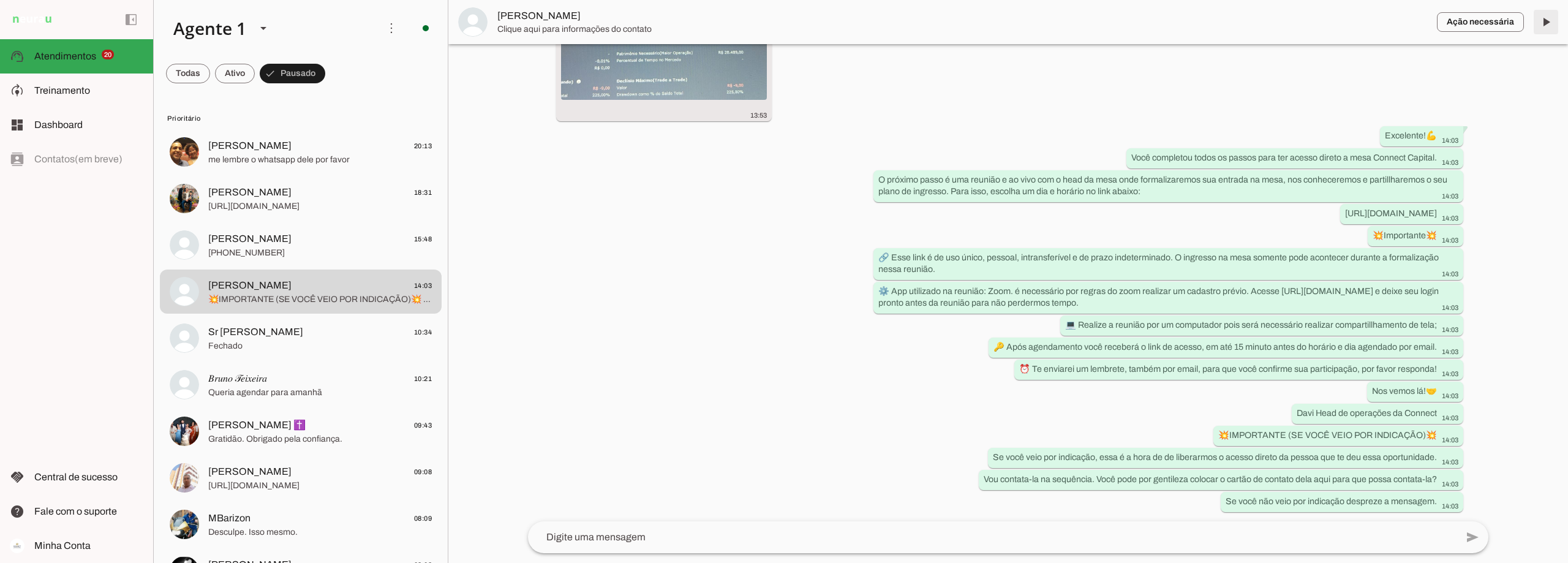
click at [1543, 22] on span at bounding box center [1546, 22] width 29 height 29
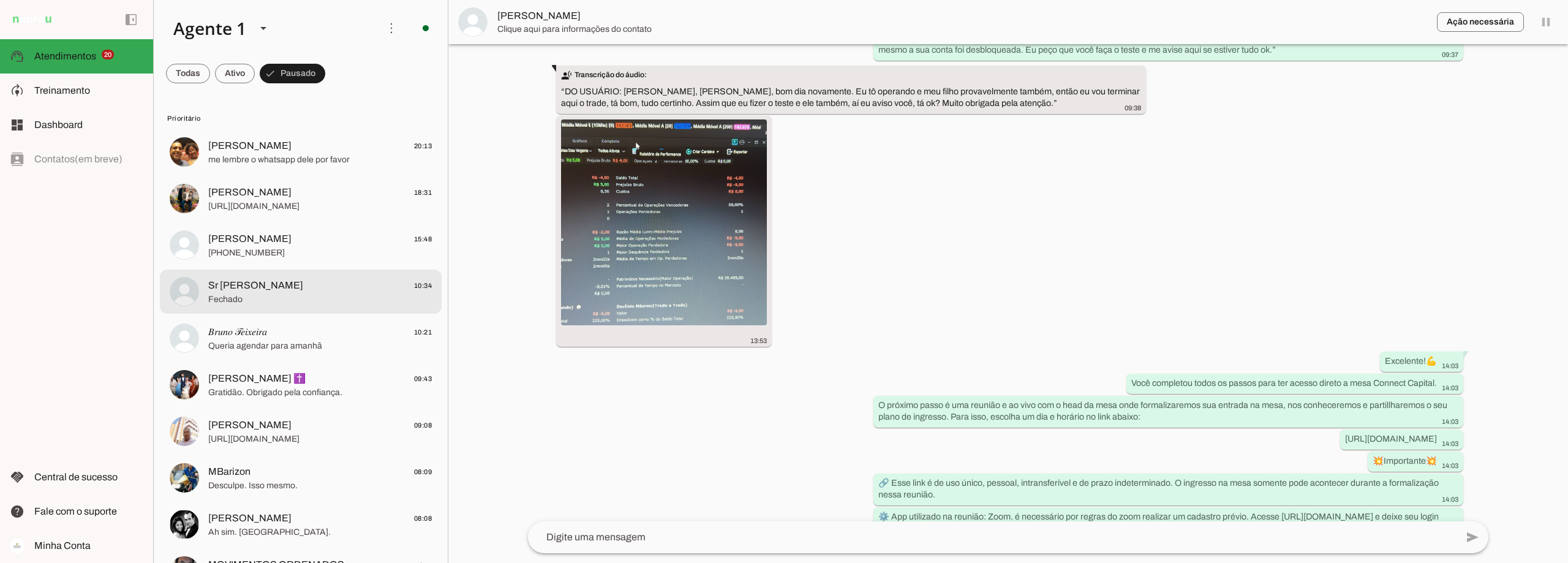
click at [255, 292] on span "Sr Ricardo 10:34" at bounding box center [320, 286] width 224 height 16
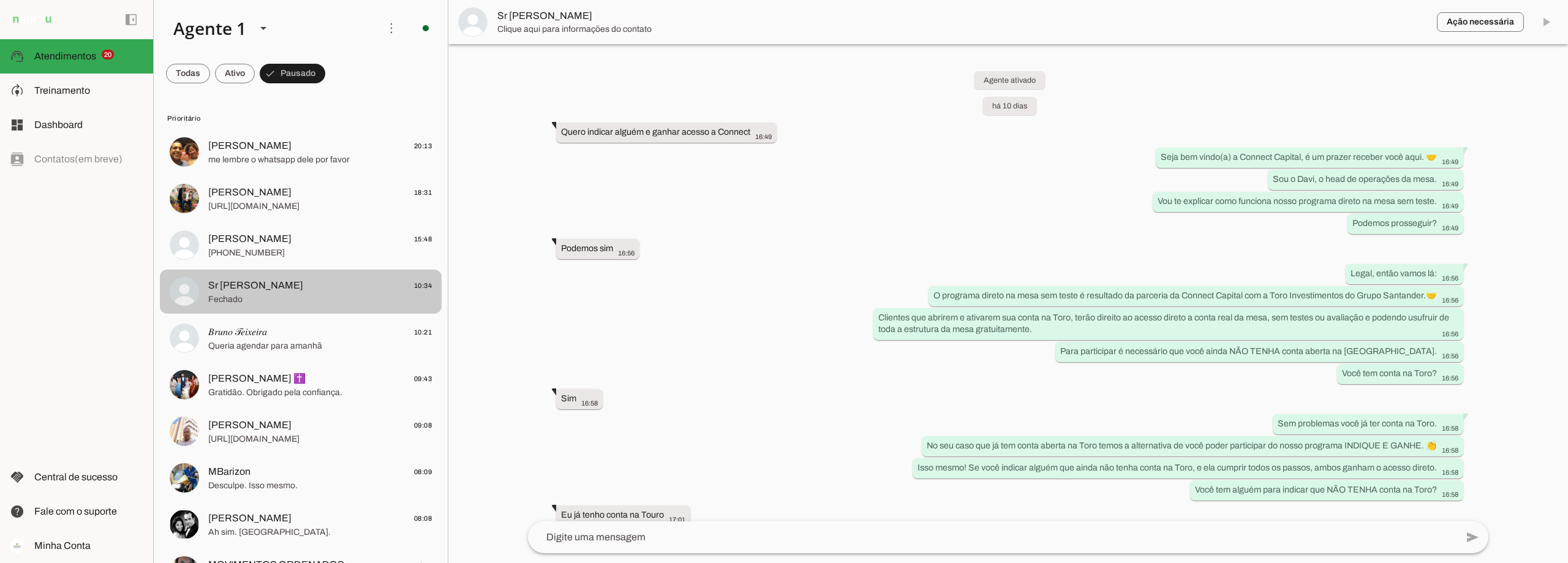
scroll to position [2943, 0]
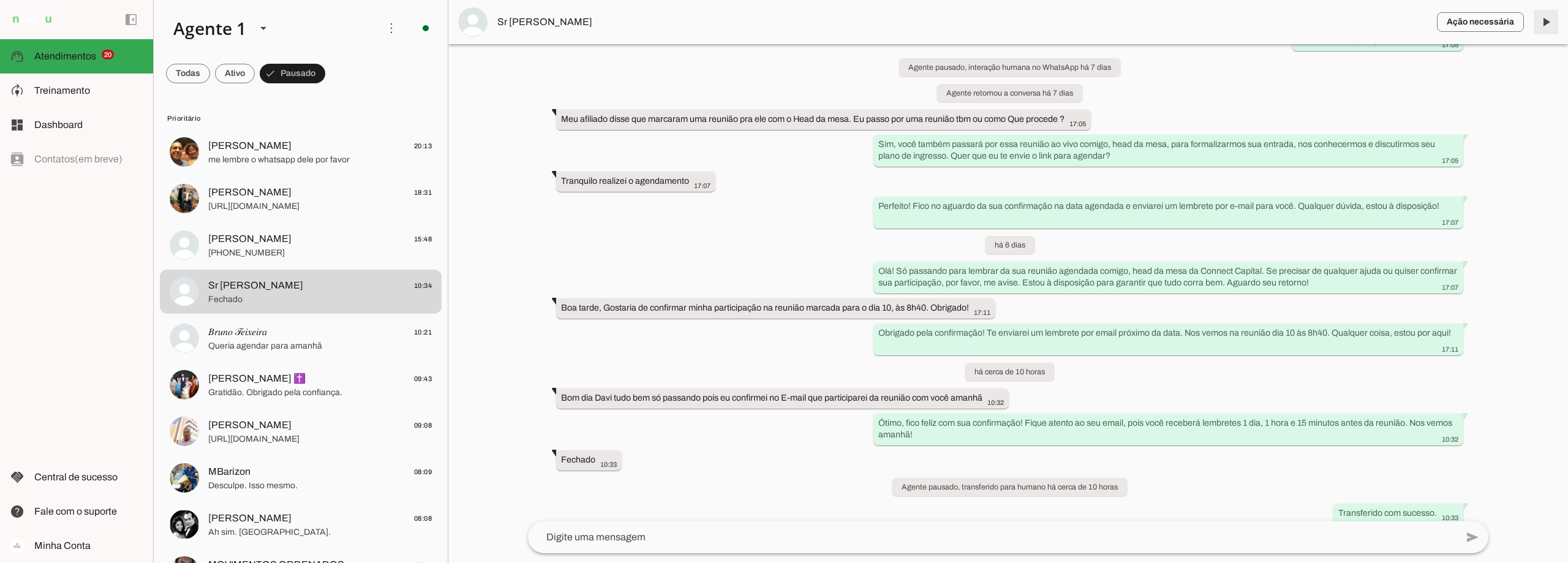
click at [1548, 24] on span at bounding box center [1546, 22] width 29 height 29
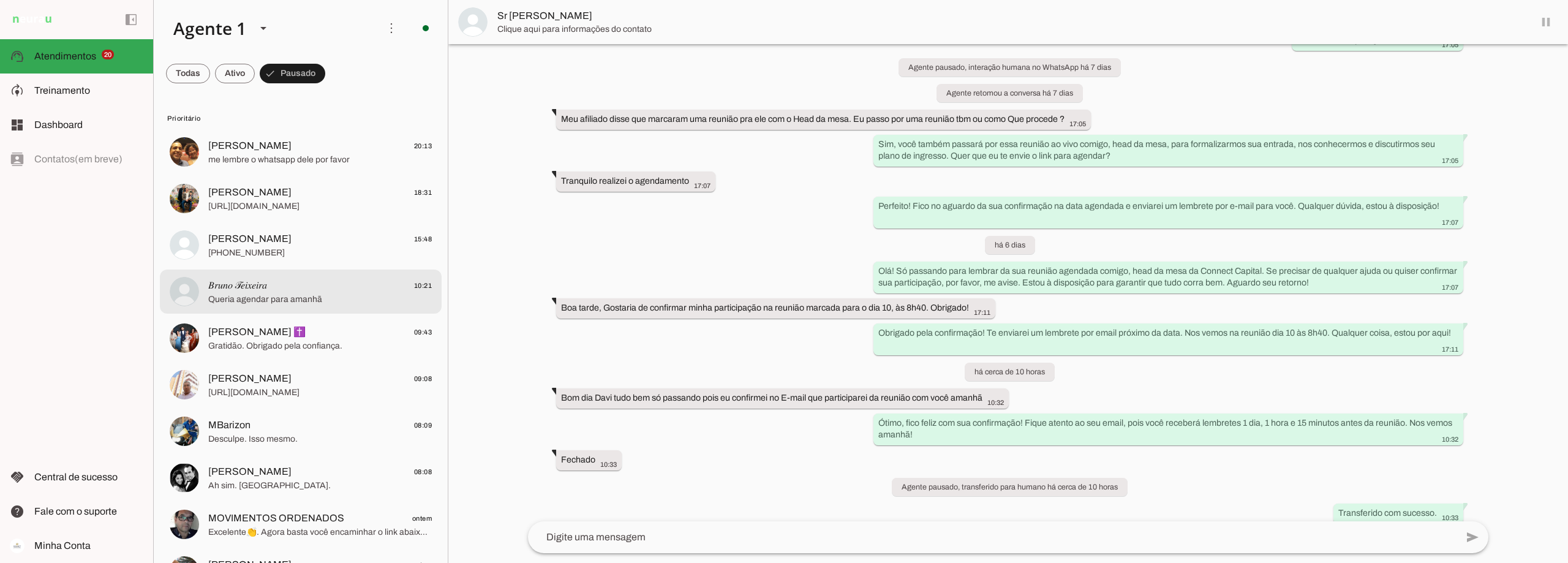
scroll to position [2972, 0]
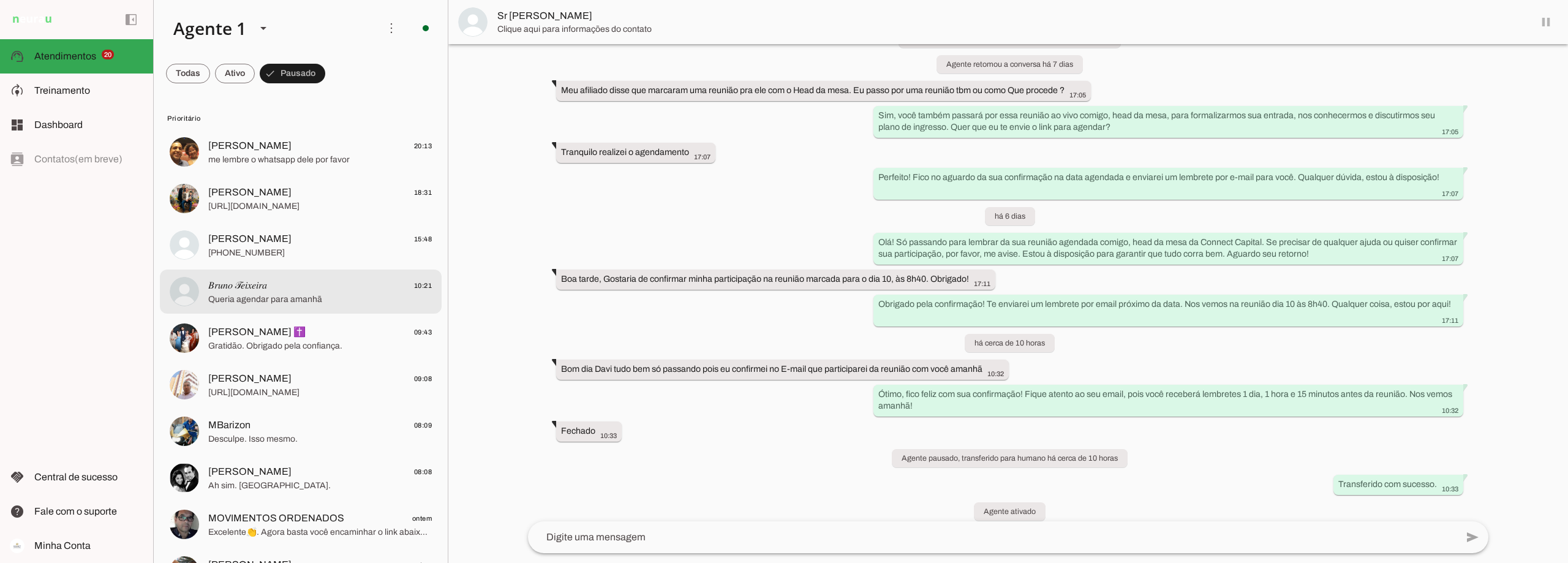
click at [286, 283] on span "𝐵𝑟𝑢𝑛𝑜 𝒯𝑒𝑖𝑥𝑒𝑖𝑟𝑎 10:21" at bounding box center [320, 286] width 224 height 16
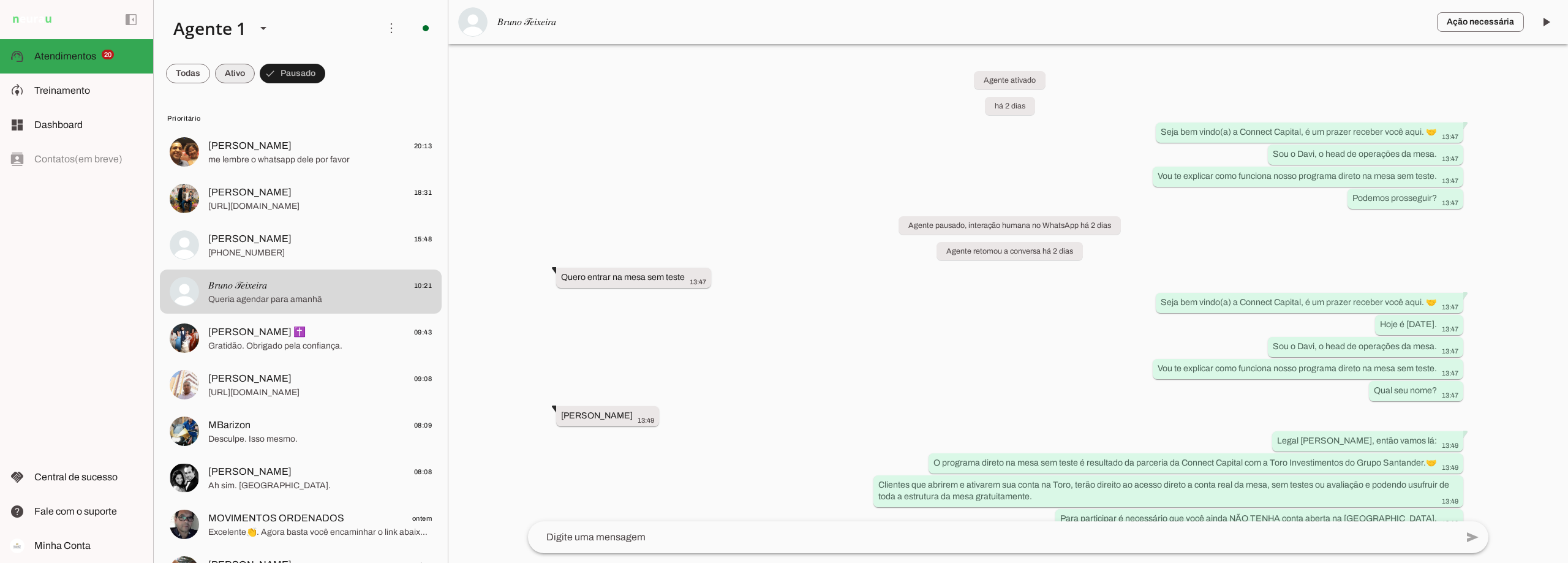
drag, startPoint x: 239, startPoint y: 75, endPoint x: 250, endPoint y: 94, distance: 22.0
click at [239, 75] on span at bounding box center [235, 73] width 40 height 29
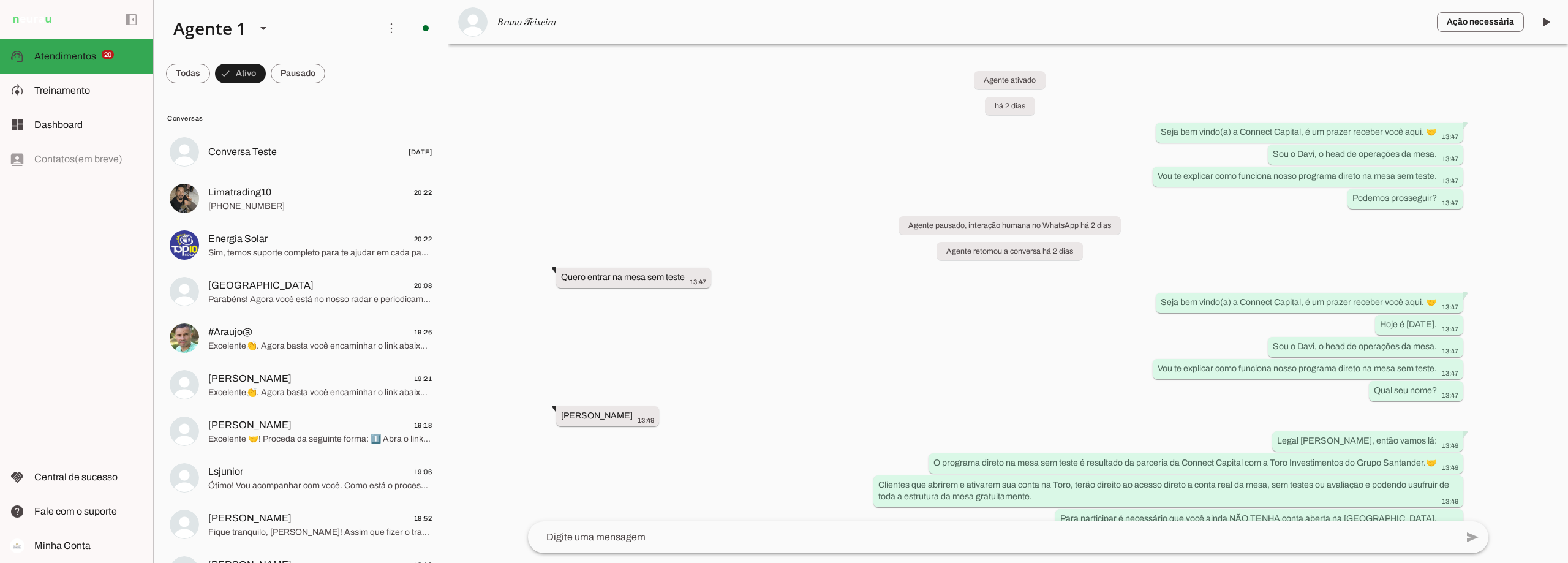
click at [302, 193] on span "Limatrading10 20:22" at bounding box center [320, 193] width 224 height 16
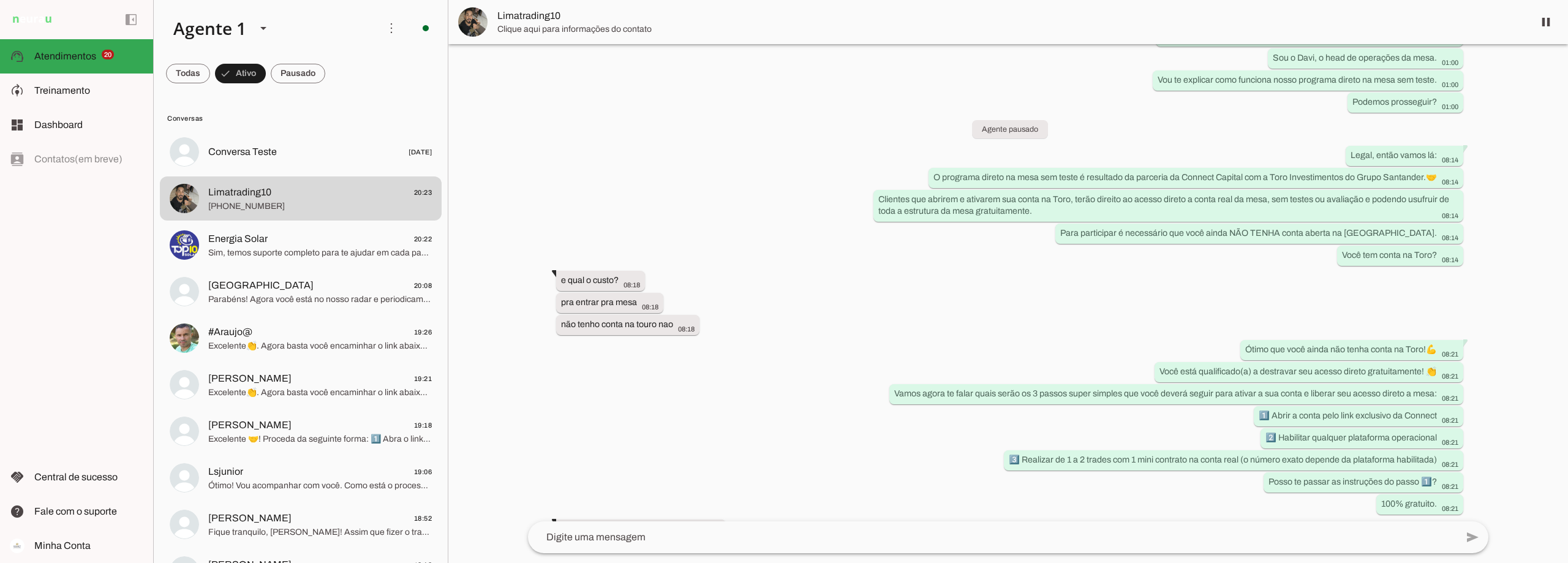
scroll to position [490, 0]
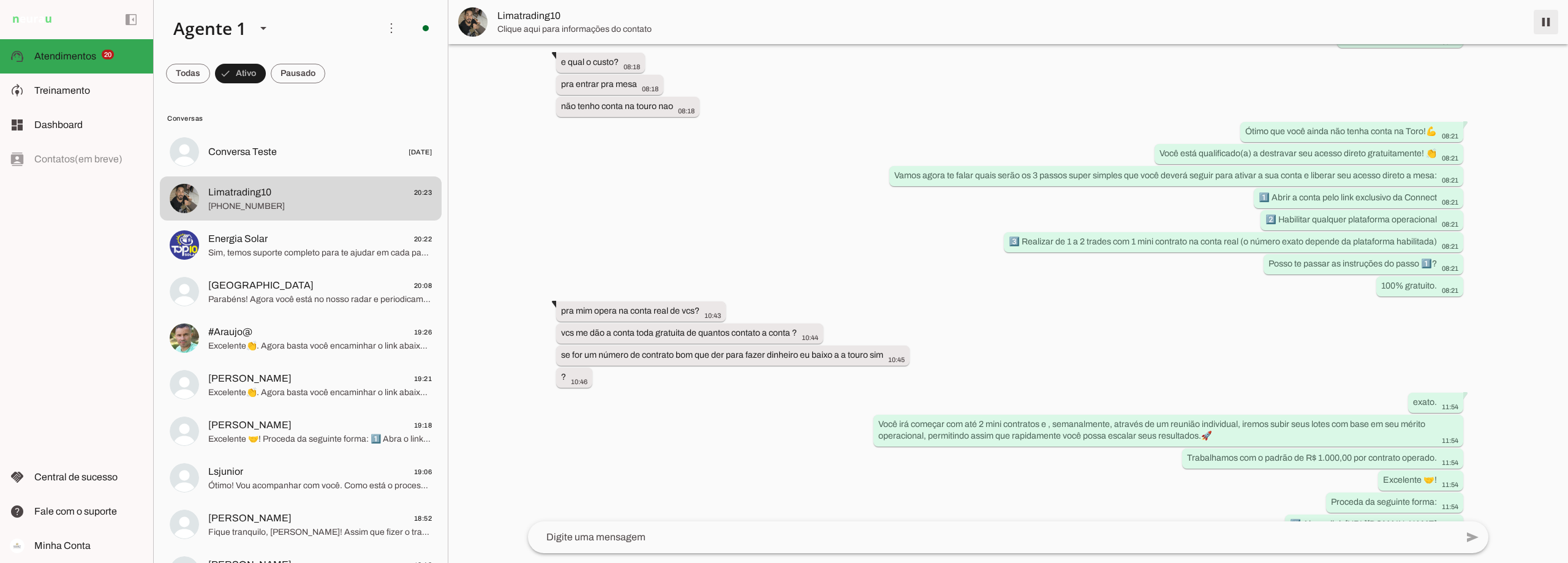
click at [1542, 20] on span at bounding box center [1546, 22] width 29 height 29
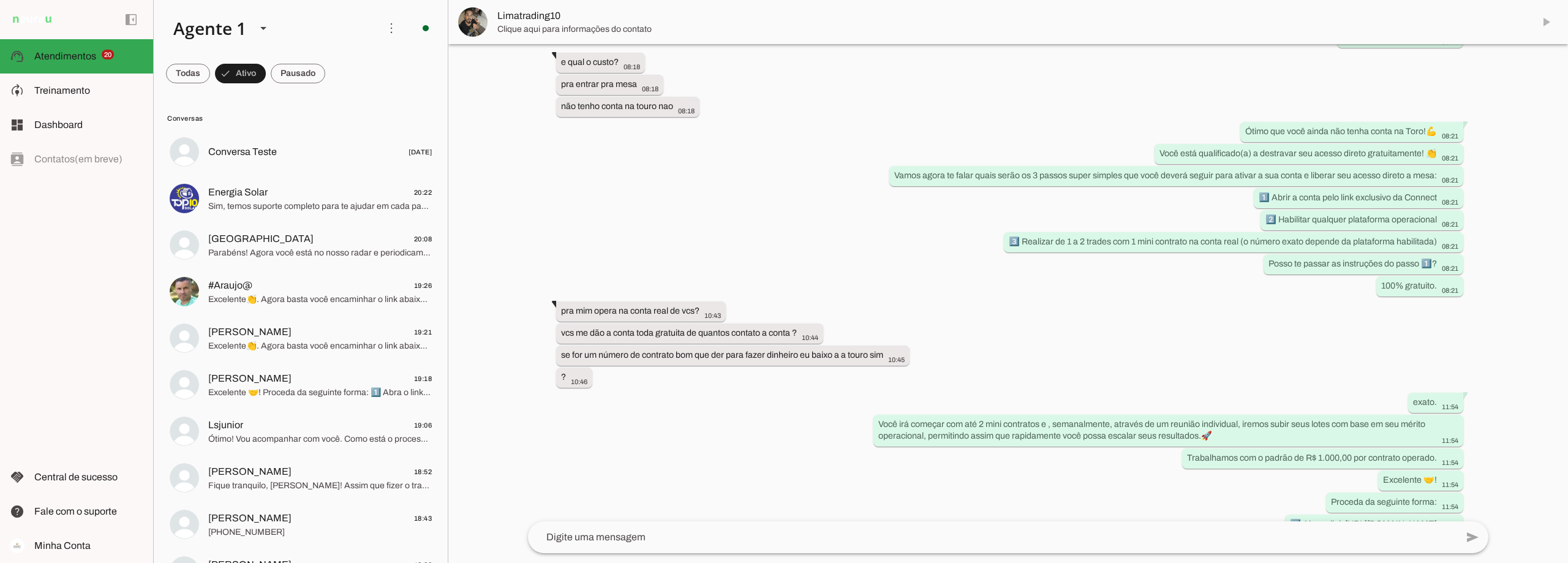
scroll to position [519, 0]
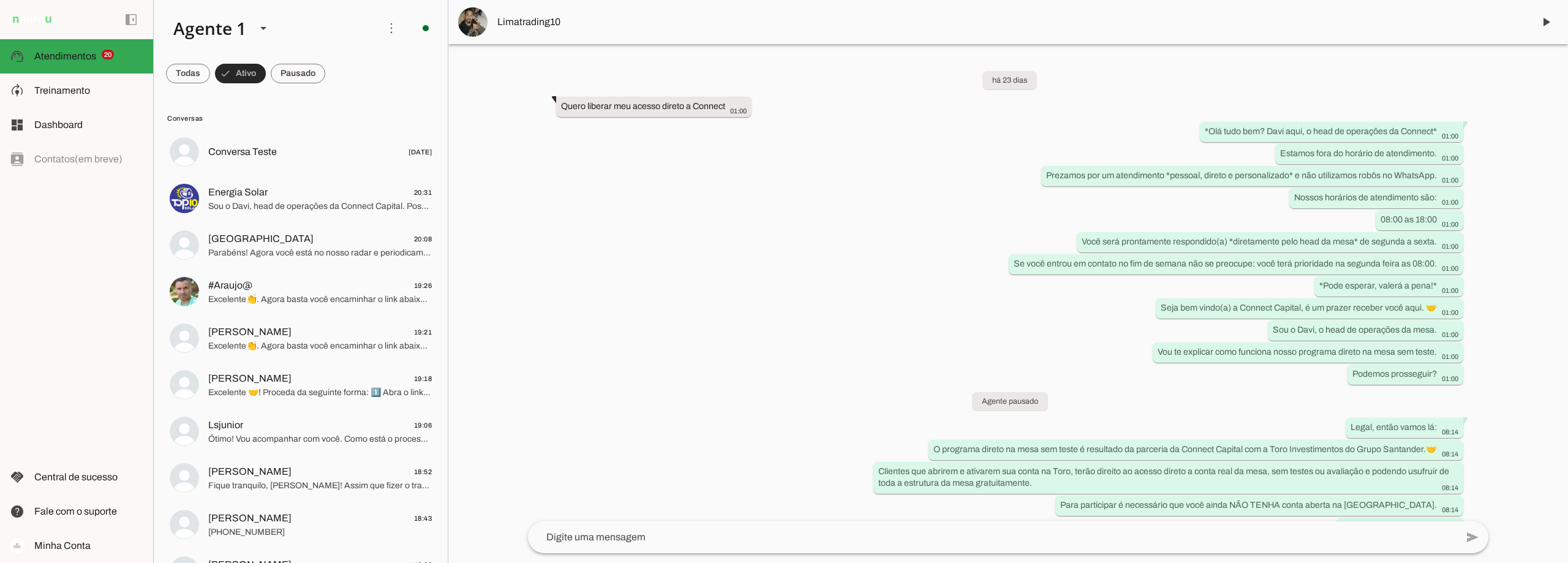
click at [240, 75] on span at bounding box center [240, 73] width 51 height 29
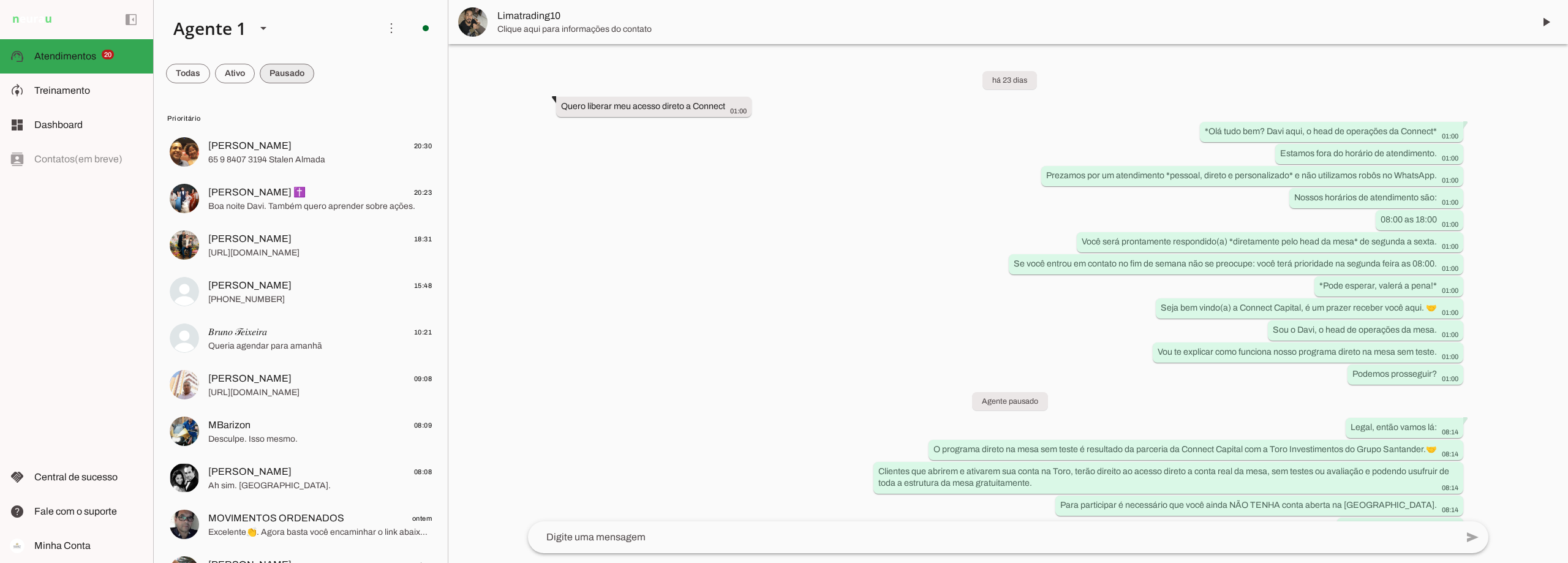
click at [300, 73] on span at bounding box center [287, 73] width 54 height 29
click at [246, 73] on span at bounding box center [235, 73] width 40 height 29
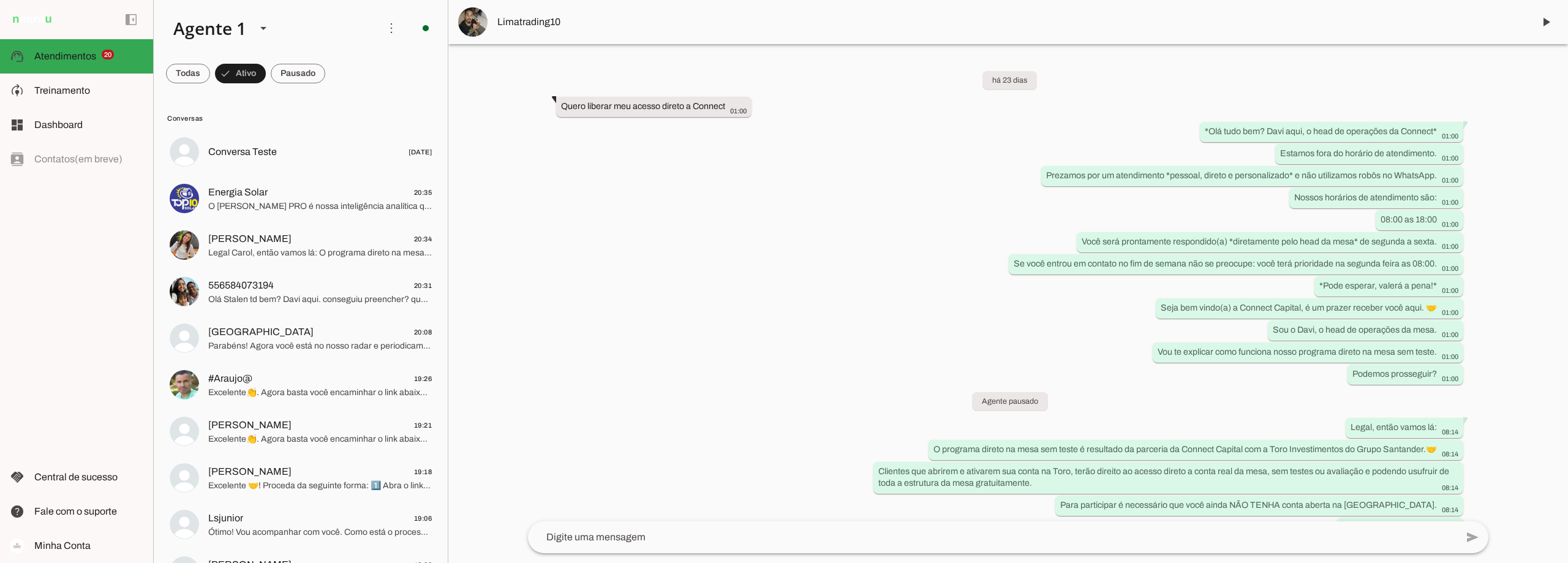
click at [312, 77] on span at bounding box center [298, 73] width 54 height 29
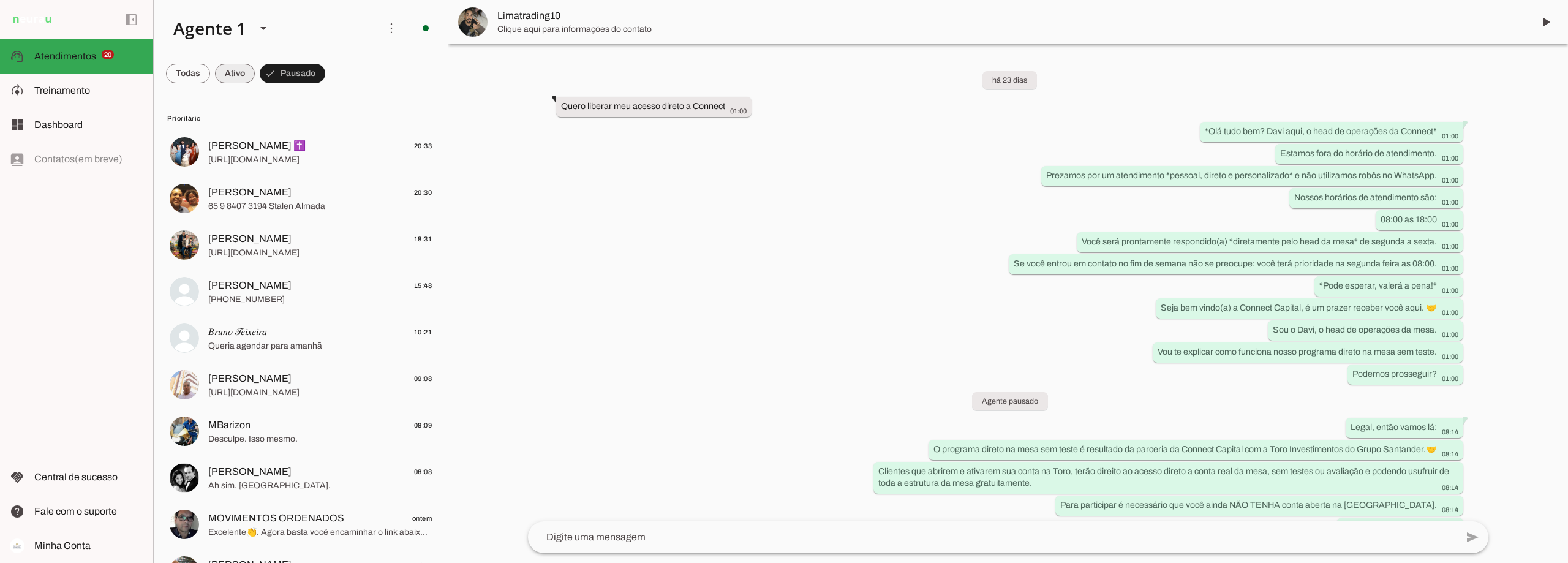
click at [249, 73] on span at bounding box center [235, 73] width 40 height 29
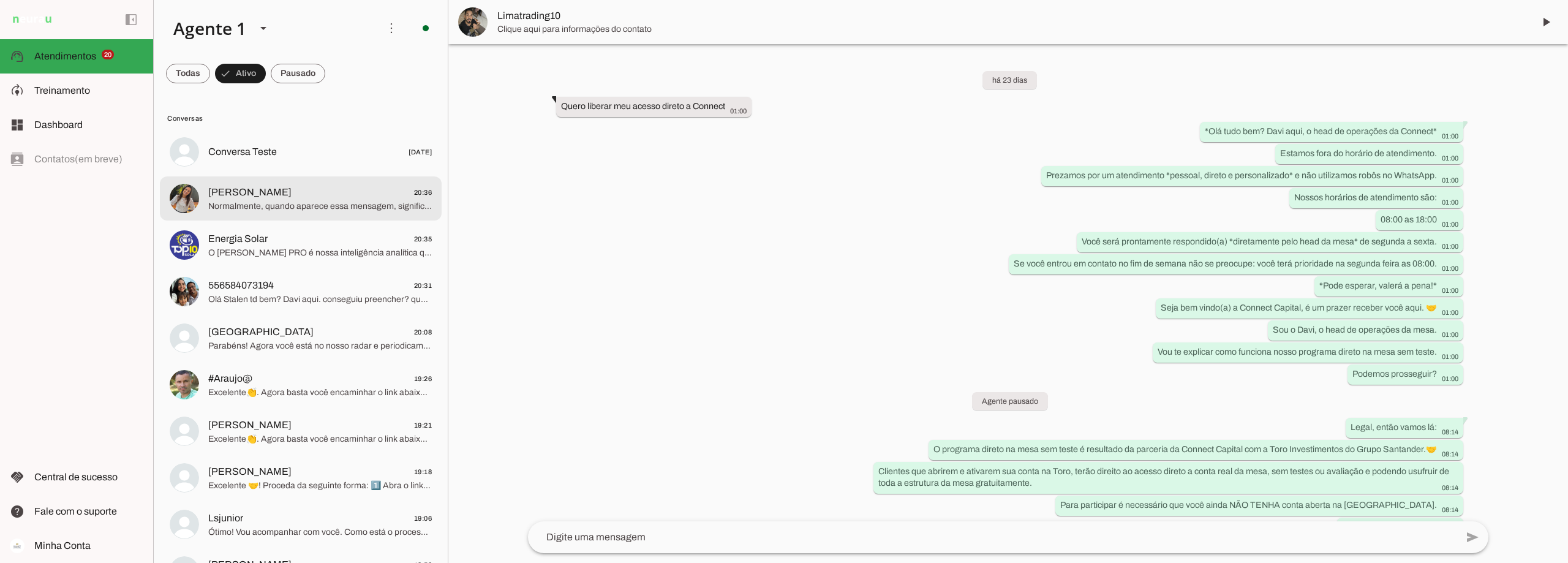
click at [288, 195] on span "[PERSON_NAME] 20:36" at bounding box center [320, 193] width 224 height 16
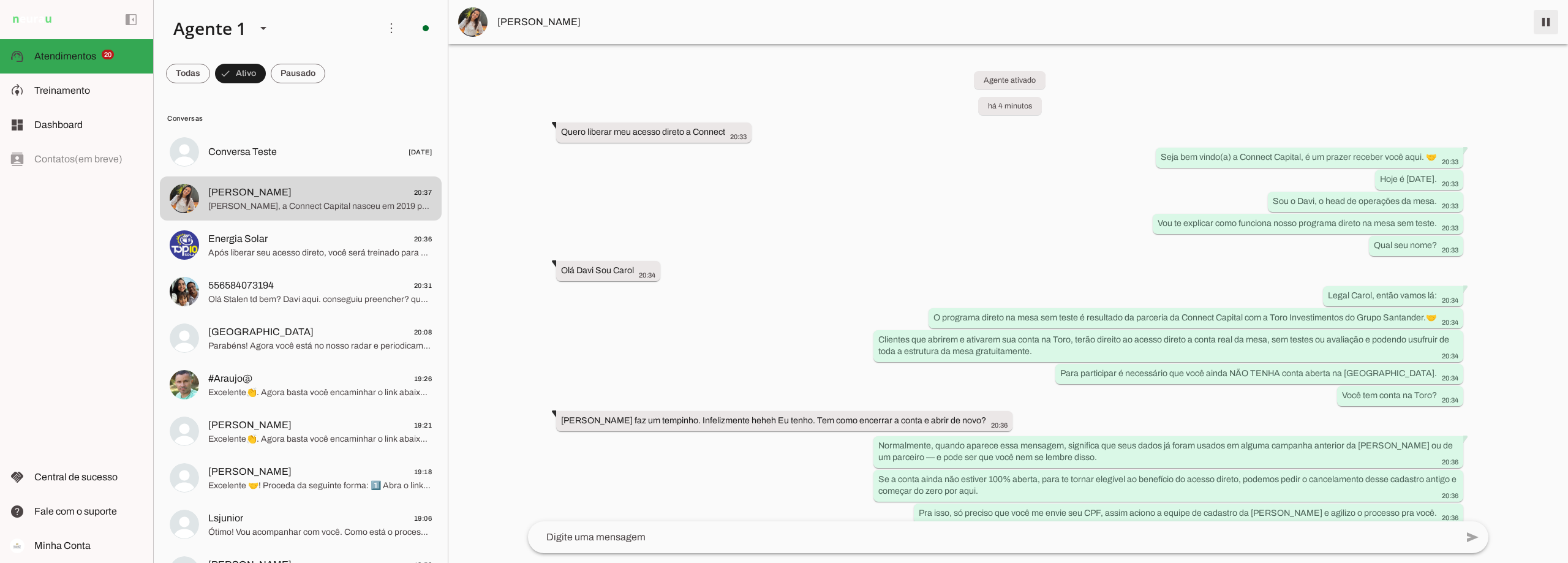
click at [1552, 22] on span at bounding box center [1546, 22] width 29 height 29
